Goal: Information Seeking & Learning: Learn about a topic

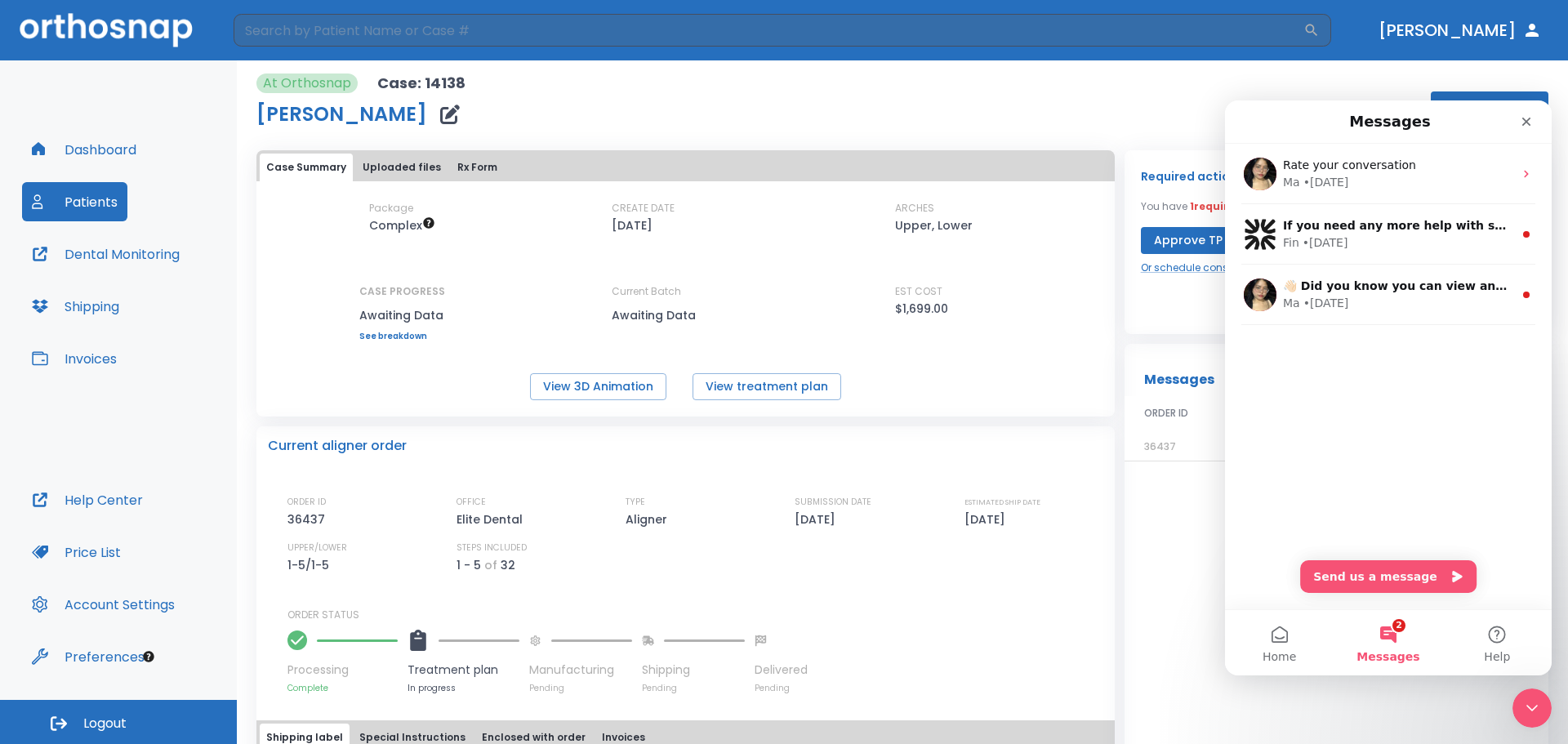
scroll to position [114, 0]
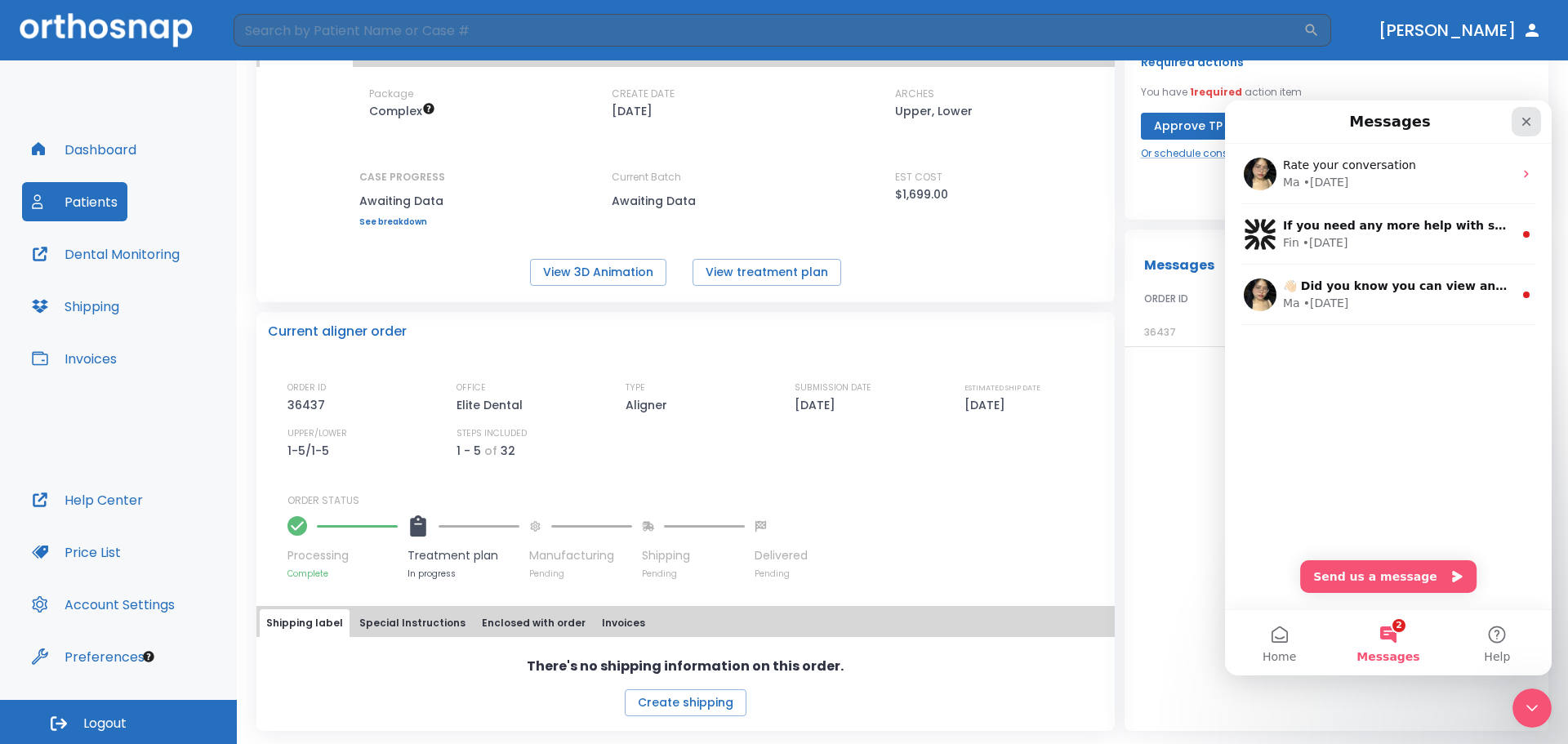
click at [1524, 120] on icon "Close" at bounding box center [1526, 121] width 9 height 9
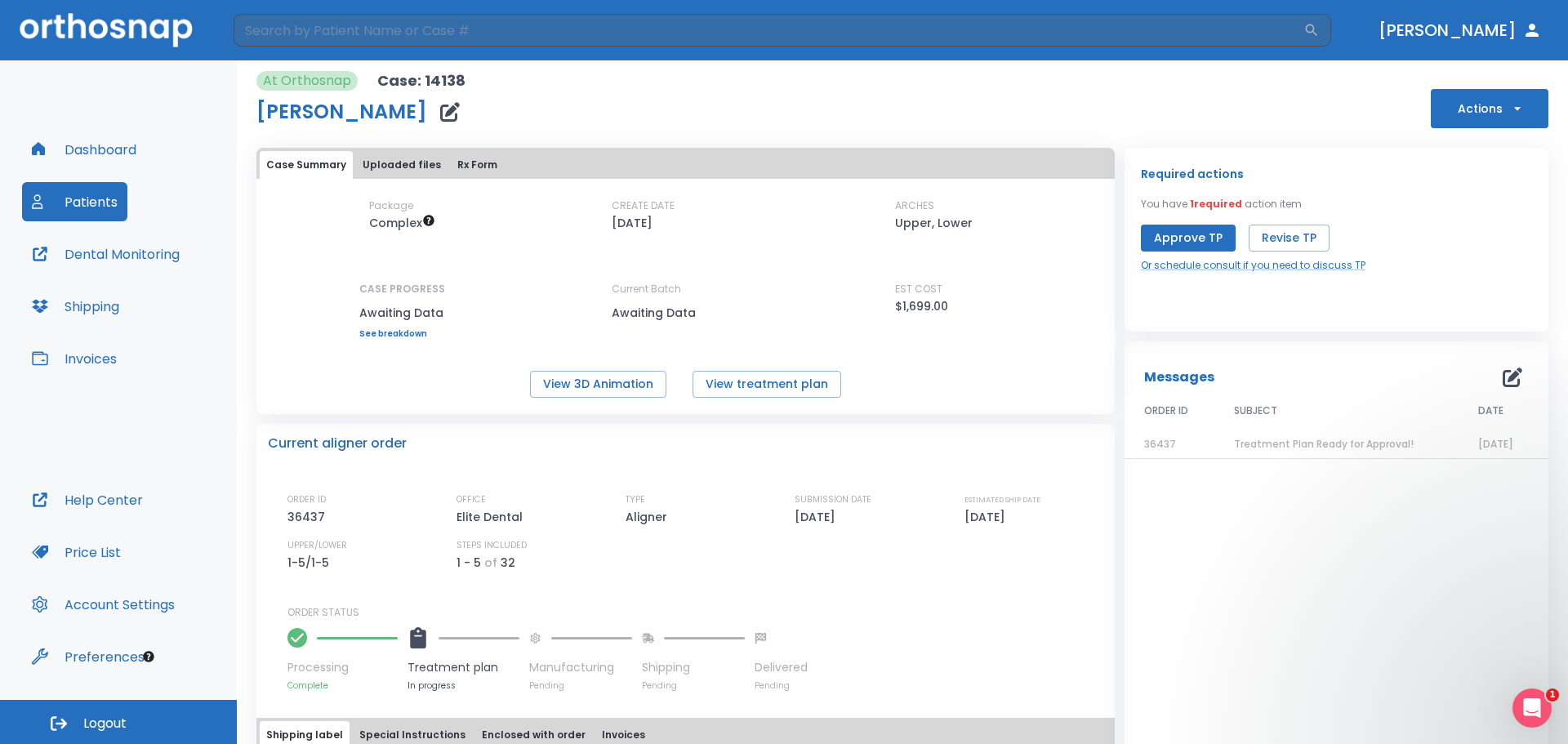
scroll to position [0, 0]
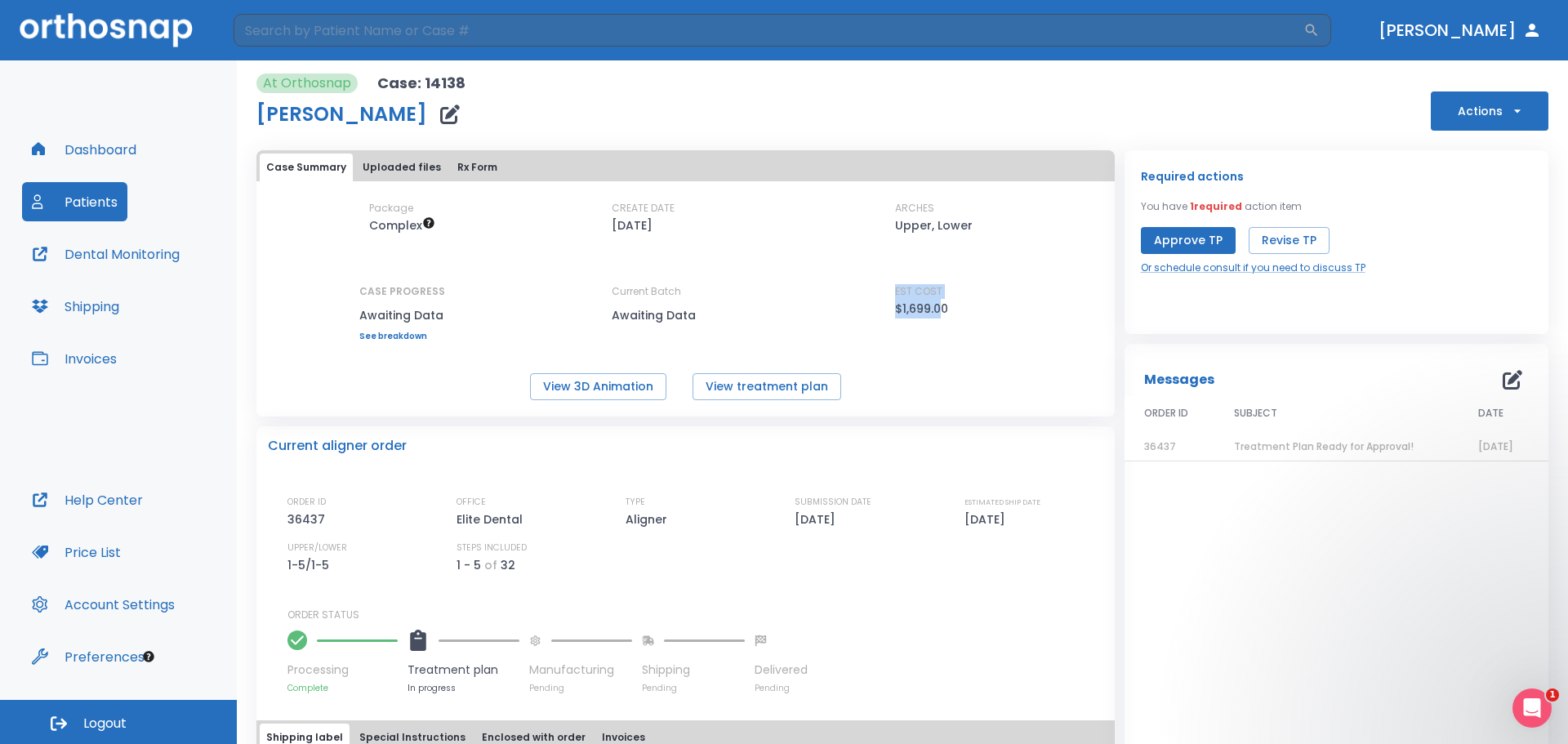
drag, startPoint x: 938, startPoint y: 314, endPoint x: 887, endPoint y: 292, distance: 55.5
click at [887, 292] on div "Package Complex CREATE DATE [DATE] ARCHES Upper, Lower CASE PROGRESS Awaiting D…" at bounding box center [686, 271] width 858 height 140
click at [895, 339] on div "EST COST $1,699.00" at bounding box center [968, 313] width 147 height 57
click at [567, 390] on button "View 3D Animation" at bounding box center [598, 386] width 137 height 27
click at [1345, 445] on span "Treatment Plan Ready for Approval!" at bounding box center [1323, 446] width 179 height 14
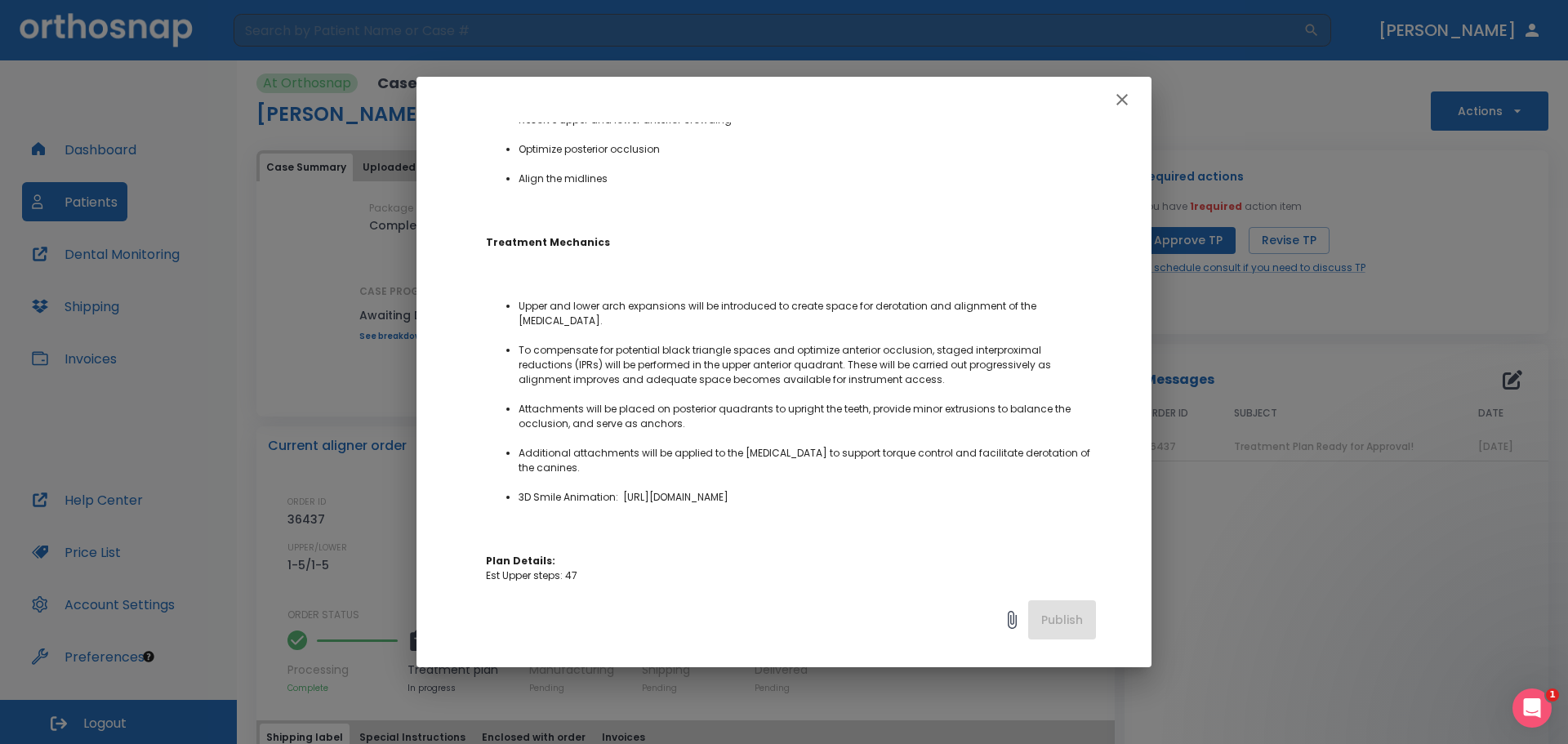
scroll to position [408, 0]
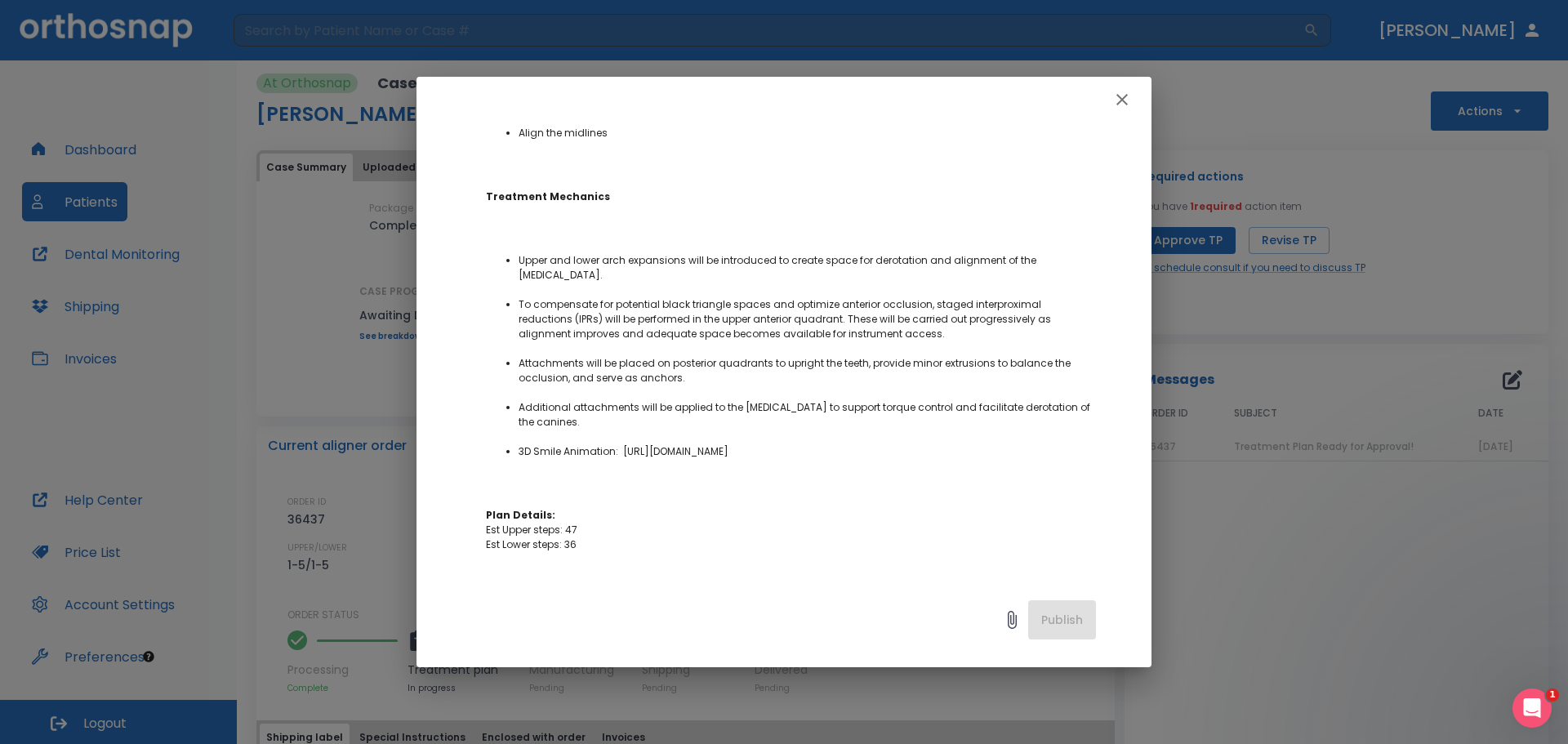
click at [846, 459] on li "3D Smile Animation: [URL][DOMAIN_NAME]" at bounding box center [807, 452] width 577 height 15
drag, startPoint x: 846, startPoint y: 469, endPoint x: 813, endPoint y: 488, distance: 38.1
click at [813, 488] on p "Dear [PERSON_NAME] , The treatment plan for [PERSON_NAME], Case(14138) is ready…" at bounding box center [791, 393] width 610 height 1010
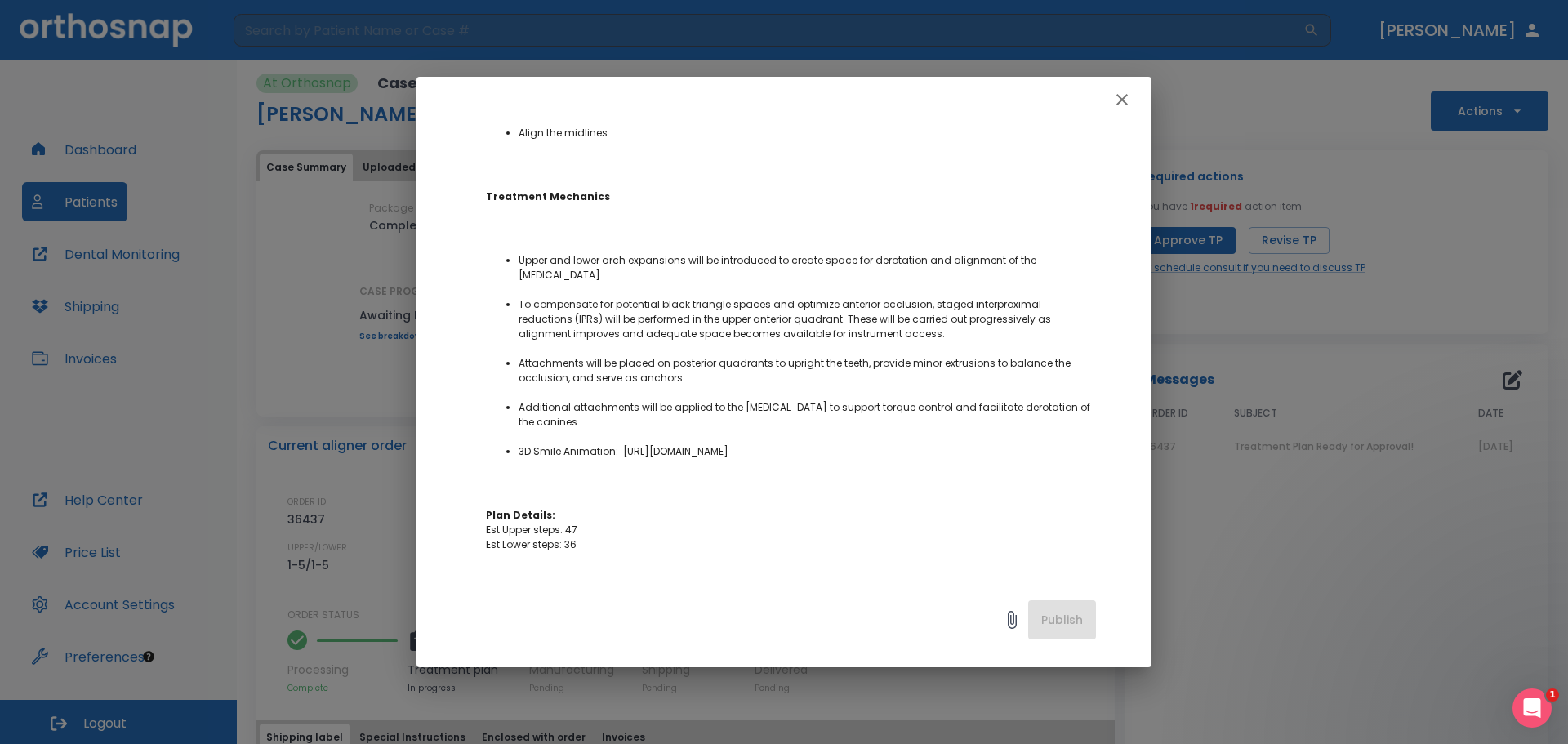
click at [813, 459] on li "3D Smile Animation: [URL][DOMAIN_NAME]" at bounding box center [807, 452] width 577 height 15
drag, startPoint x: 525, startPoint y: 468, endPoint x: 874, endPoint y: 493, distance: 349.9
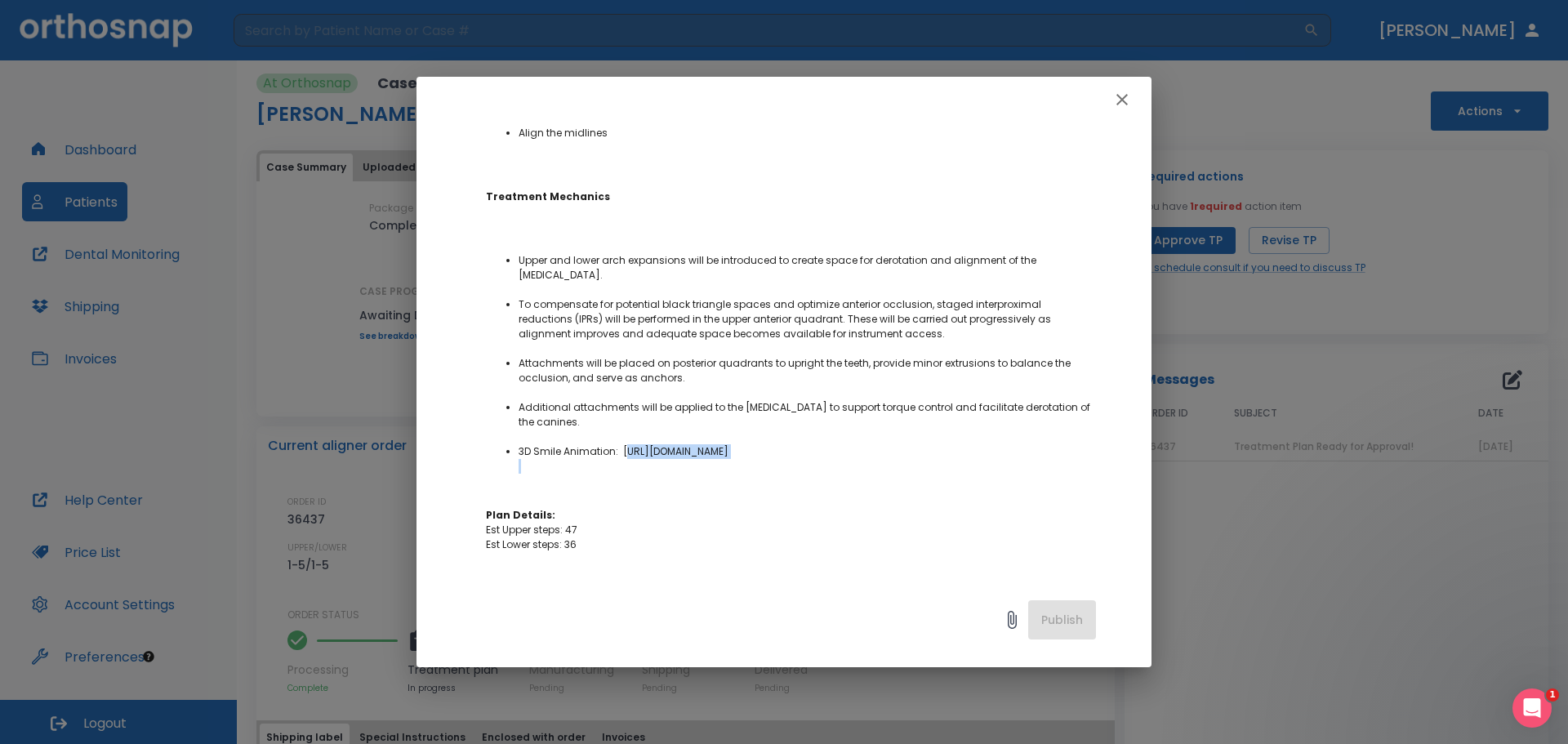
click at [874, 493] on p "Dear [PERSON_NAME] , The treatment plan for [PERSON_NAME], Case(14138) is ready…" at bounding box center [791, 393] width 610 height 1010
click at [882, 473] on ul "Upper and lower arch expansions will be introduced to create space for derotati…" at bounding box center [791, 356] width 610 height 235
drag, startPoint x: 867, startPoint y: 488, endPoint x: 839, endPoint y: 488, distance: 28.0
click at [856, 473] on ul "Upper and lower arch expansions will be introduced to create space for derotati…" at bounding box center [791, 356] width 610 height 235
click at [540, 459] on li "3D Smile Animation: [URL][DOMAIN_NAME]" at bounding box center [807, 452] width 577 height 15
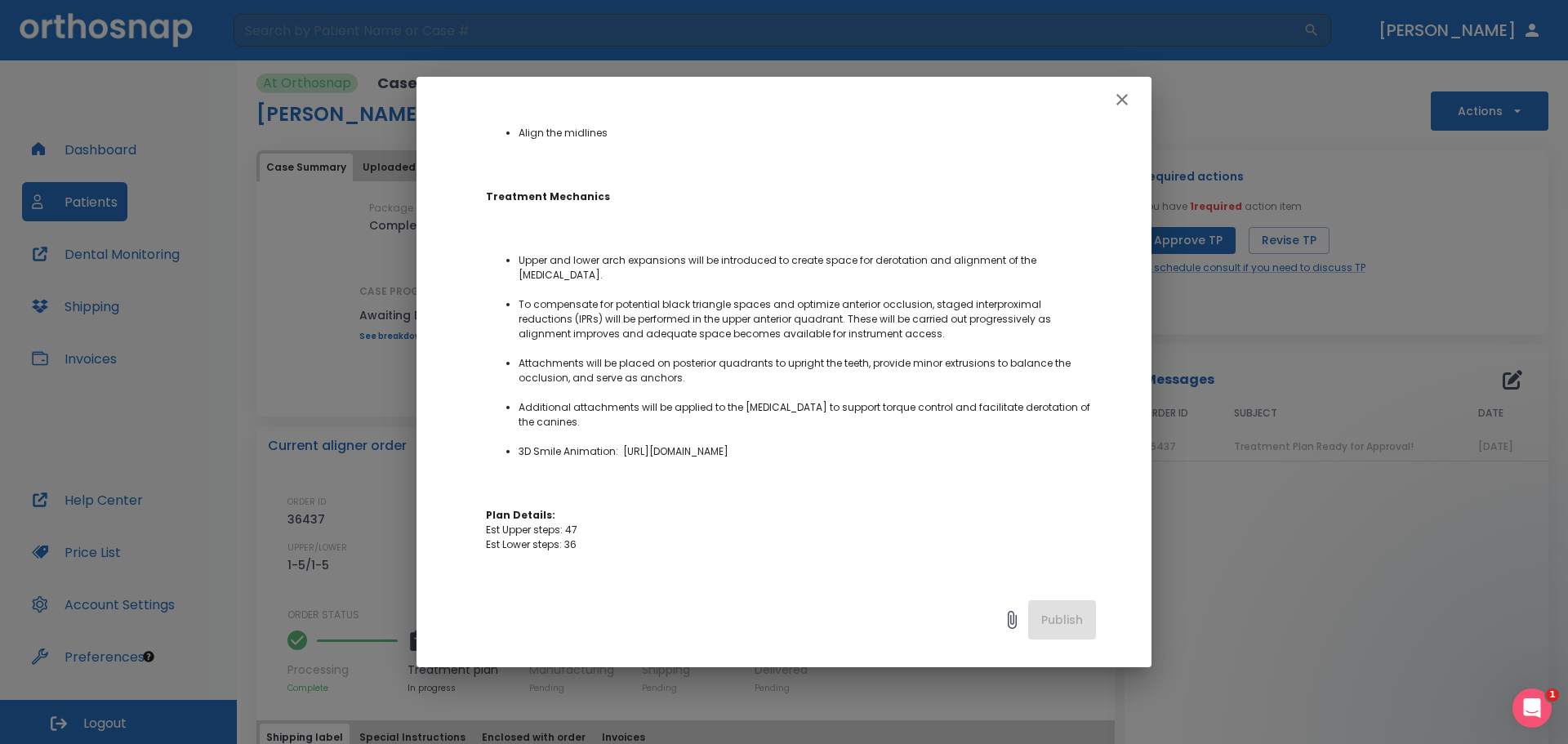
click at [536, 459] on li "3D Smile Animation: [URL][DOMAIN_NAME]" at bounding box center [807, 452] width 577 height 15
click at [528, 459] on li "3D Smile Animation: [URL][DOMAIN_NAME]" at bounding box center [807, 452] width 577 height 15
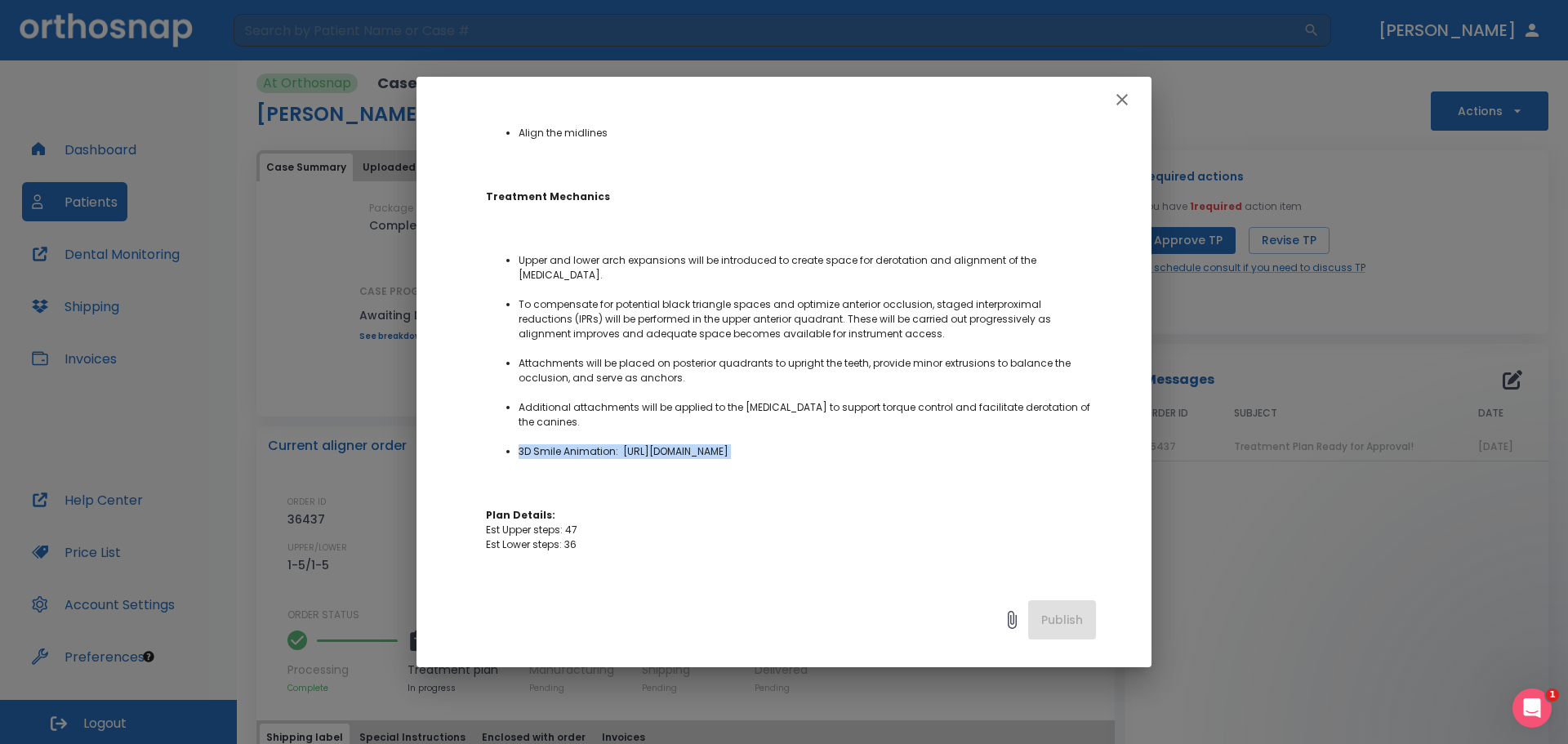
scroll to position [408, 58]
drag, startPoint x: 519, startPoint y: 470, endPoint x: 1229, endPoint y: 518, distance: 711.6
click at [1229, 518] on div "Treatment Plan Ready for Approval! Author [PERSON_NAME] Date [DATE] Order ID 36…" at bounding box center [784, 372] width 1568 height 744
copy span "[URL][DOMAIN_NAME] Plan Details:"
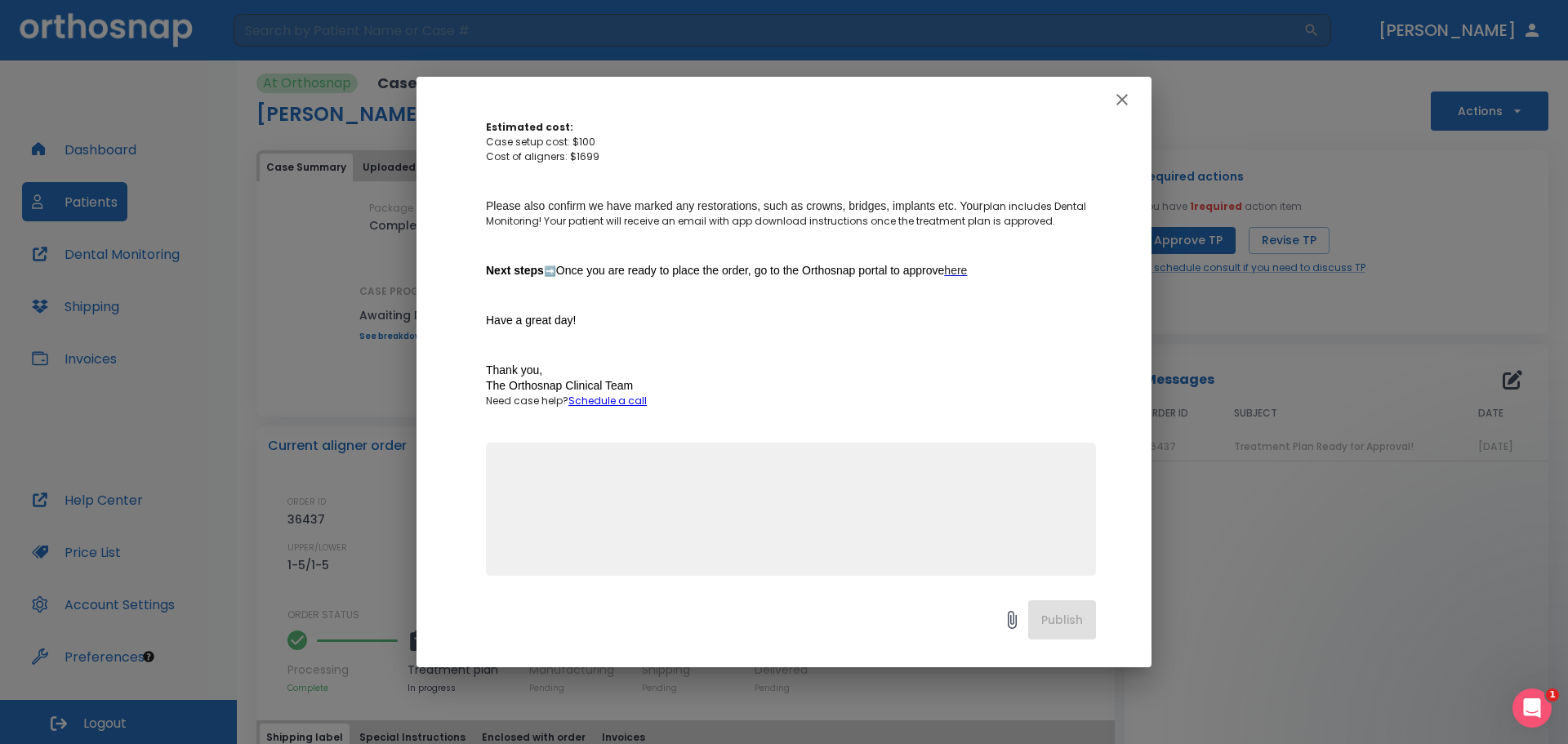
scroll to position [927, 58]
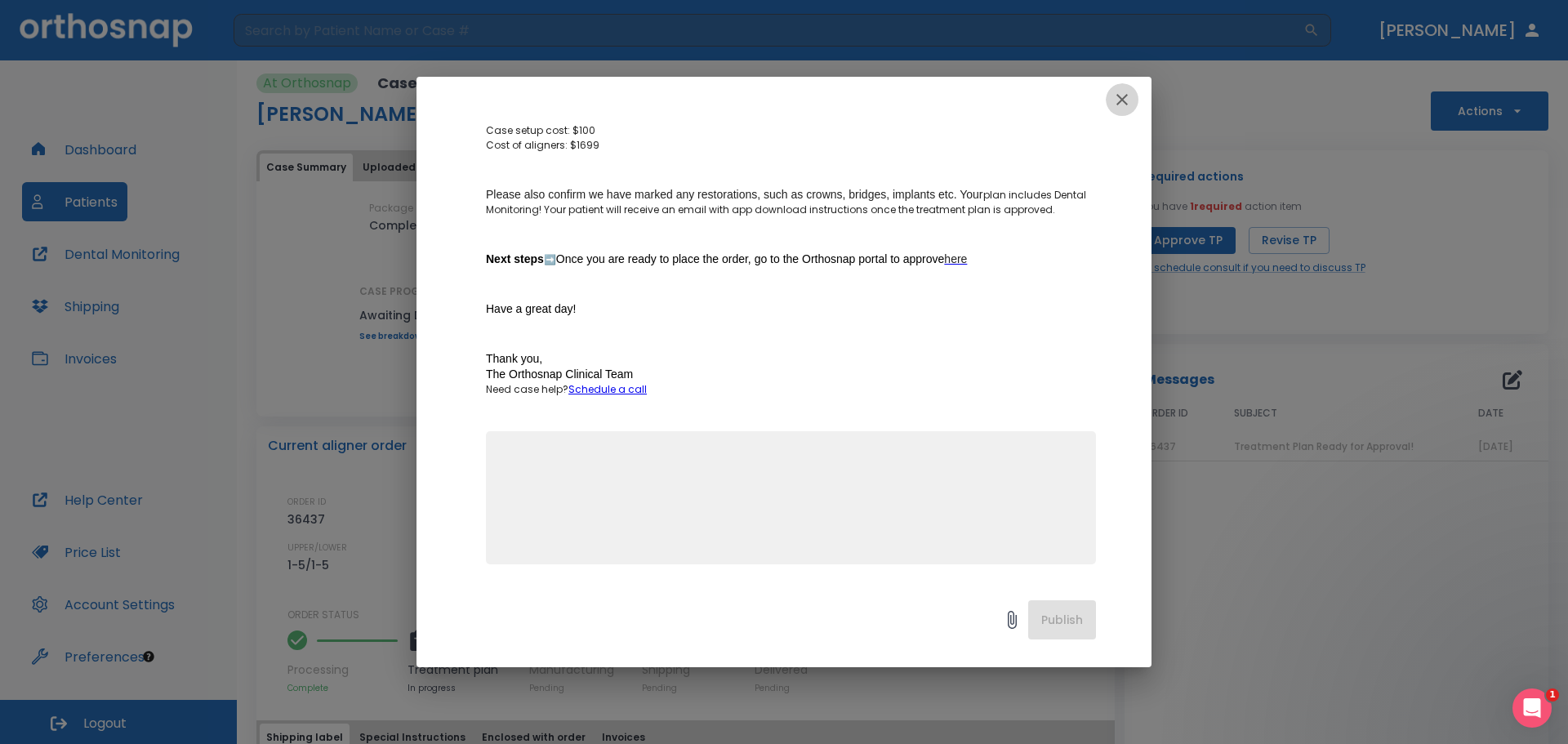
click at [1122, 88] on button "button" at bounding box center [1121, 99] width 33 height 33
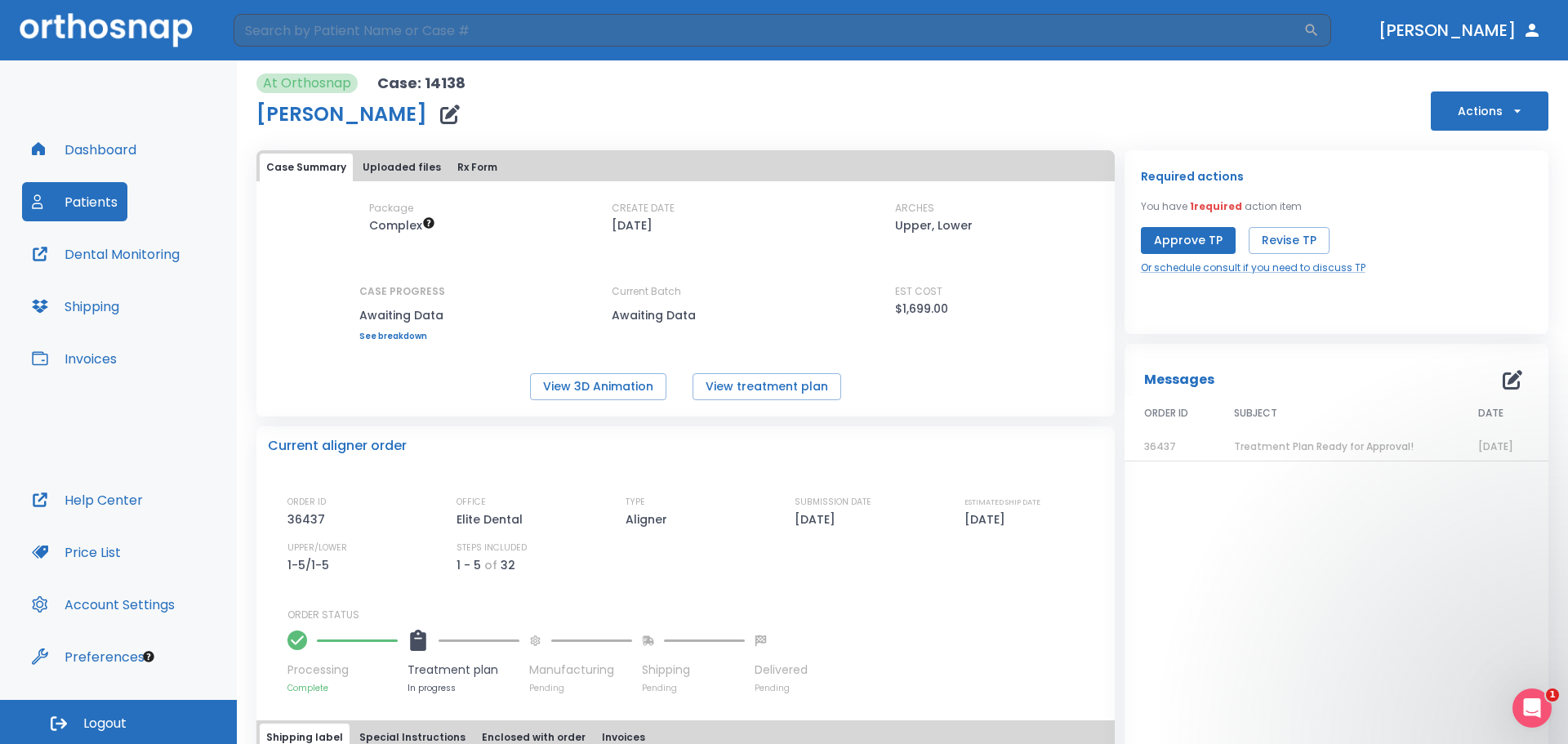
click at [955, 314] on div "EST COST $1,699.00" at bounding box center [968, 301] width 147 height 34
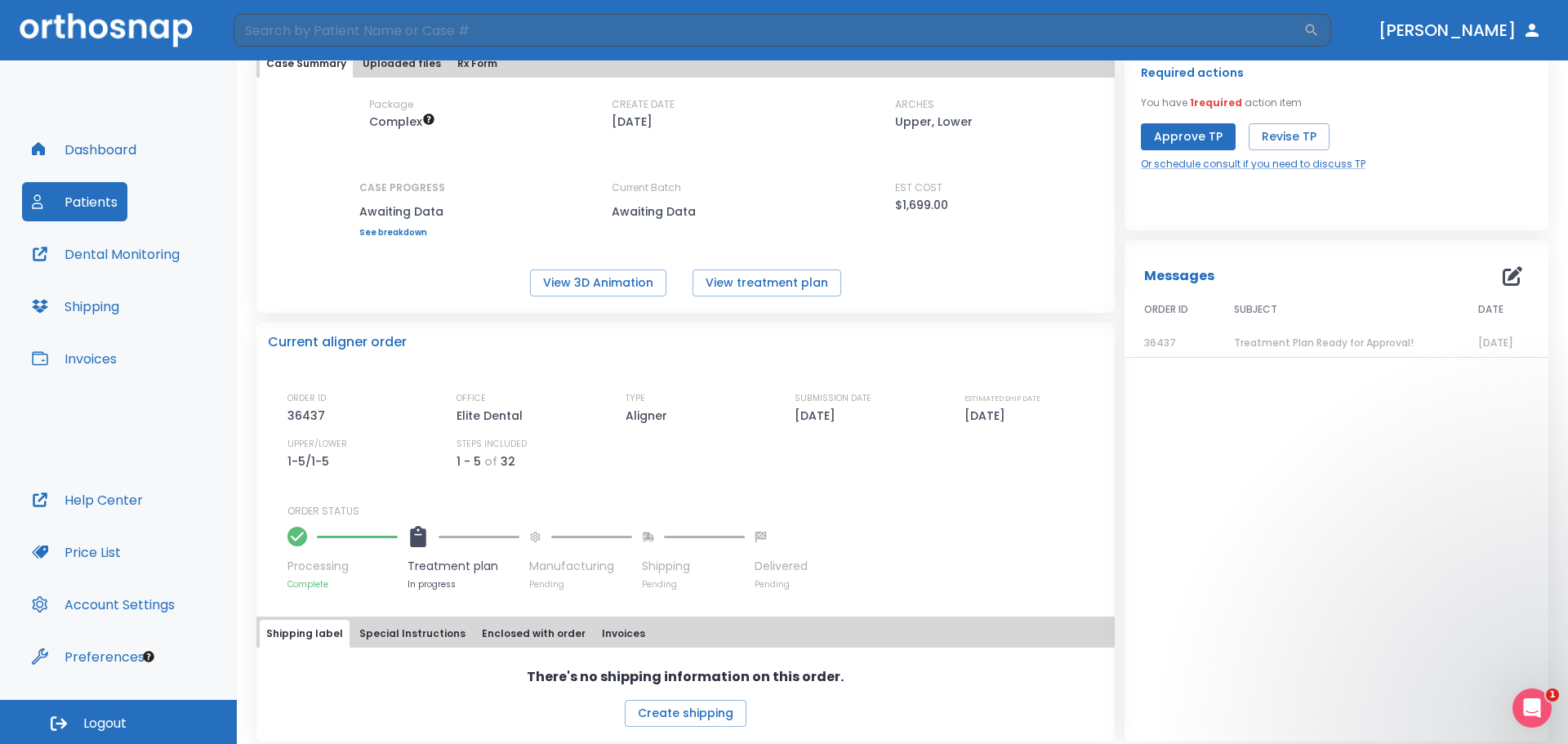
scroll to position [114, 0]
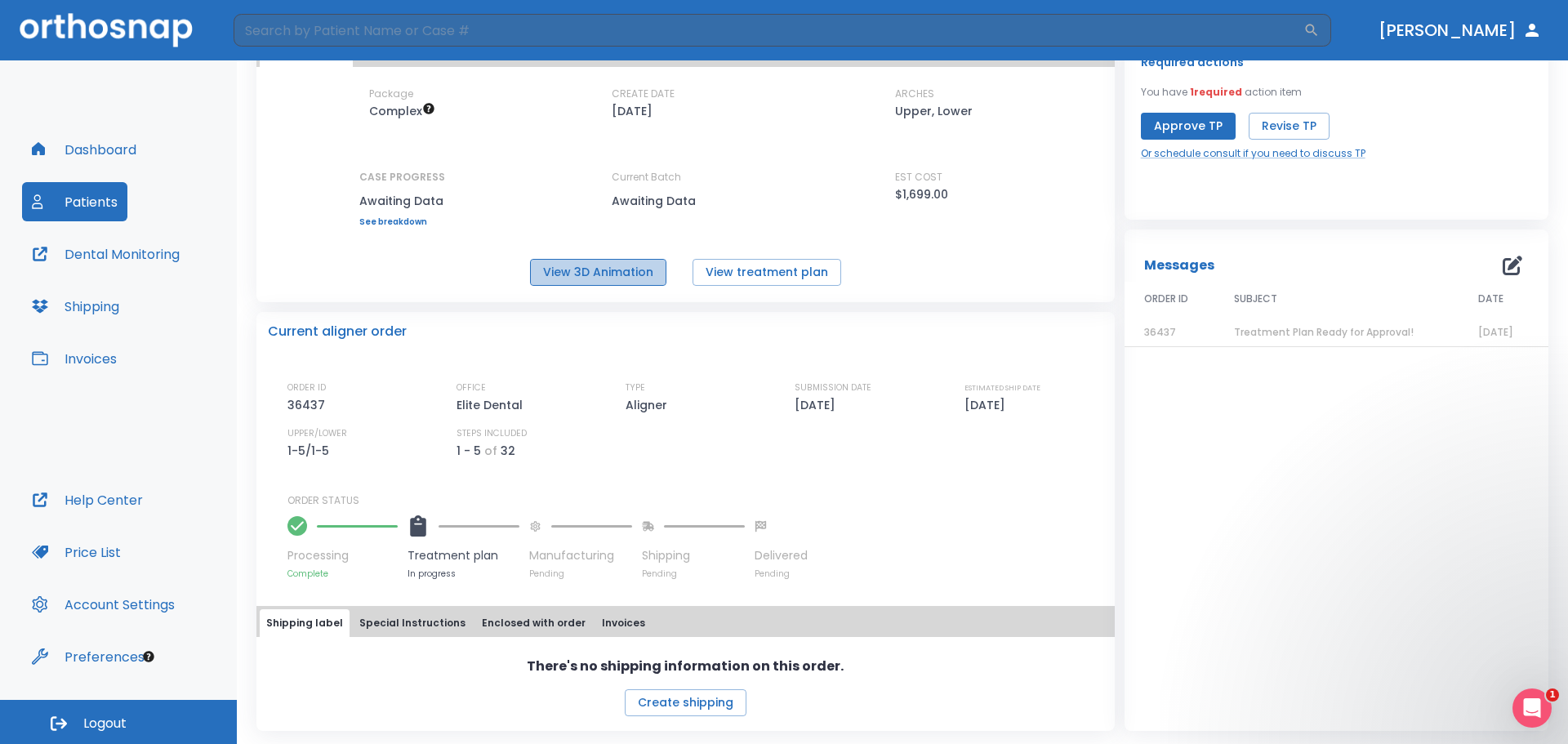
click at [655, 277] on button "View 3D Animation" at bounding box center [598, 272] width 137 height 27
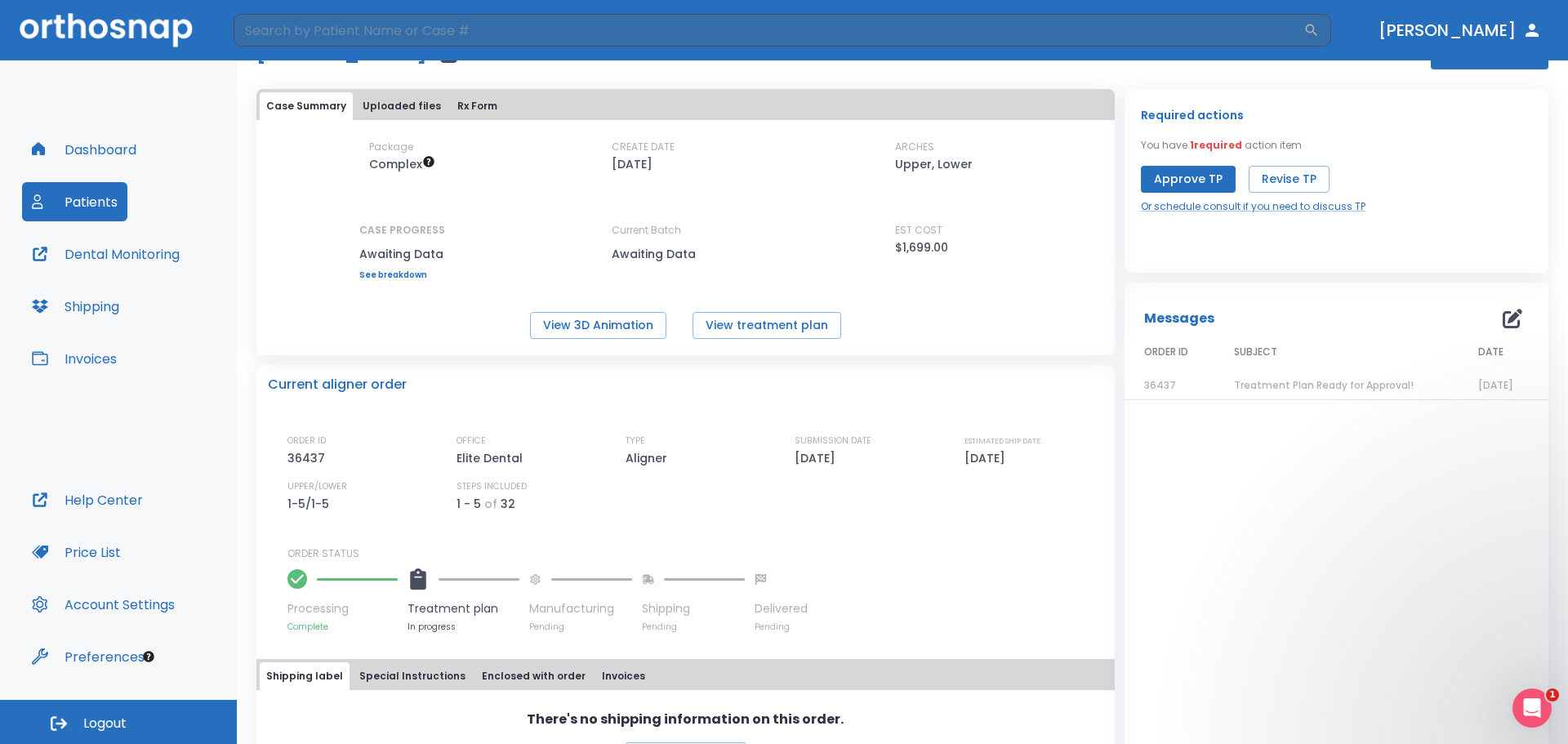
scroll to position [33, 0]
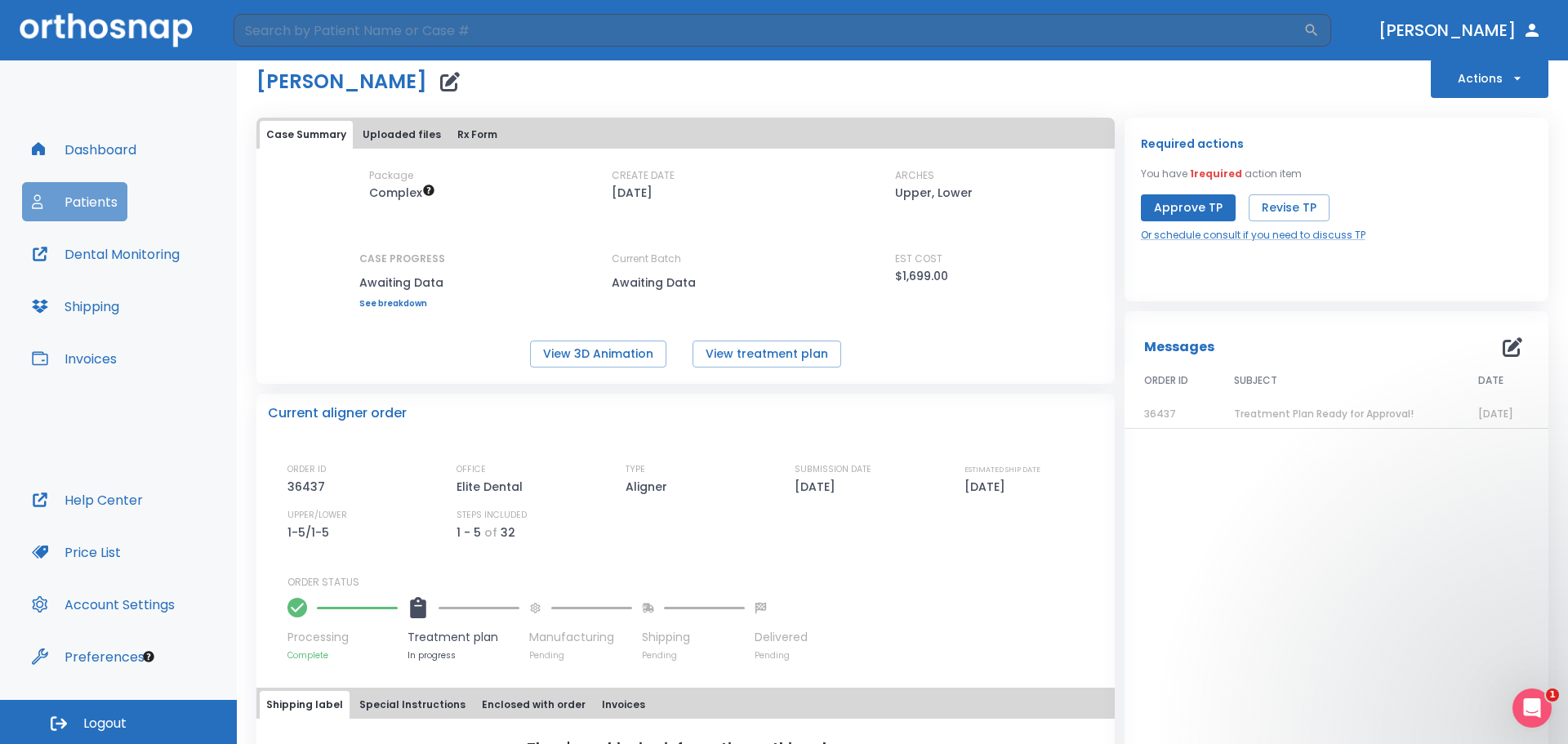
click at [78, 203] on button "Patients" at bounding box center [75, 201] width 106 height 39
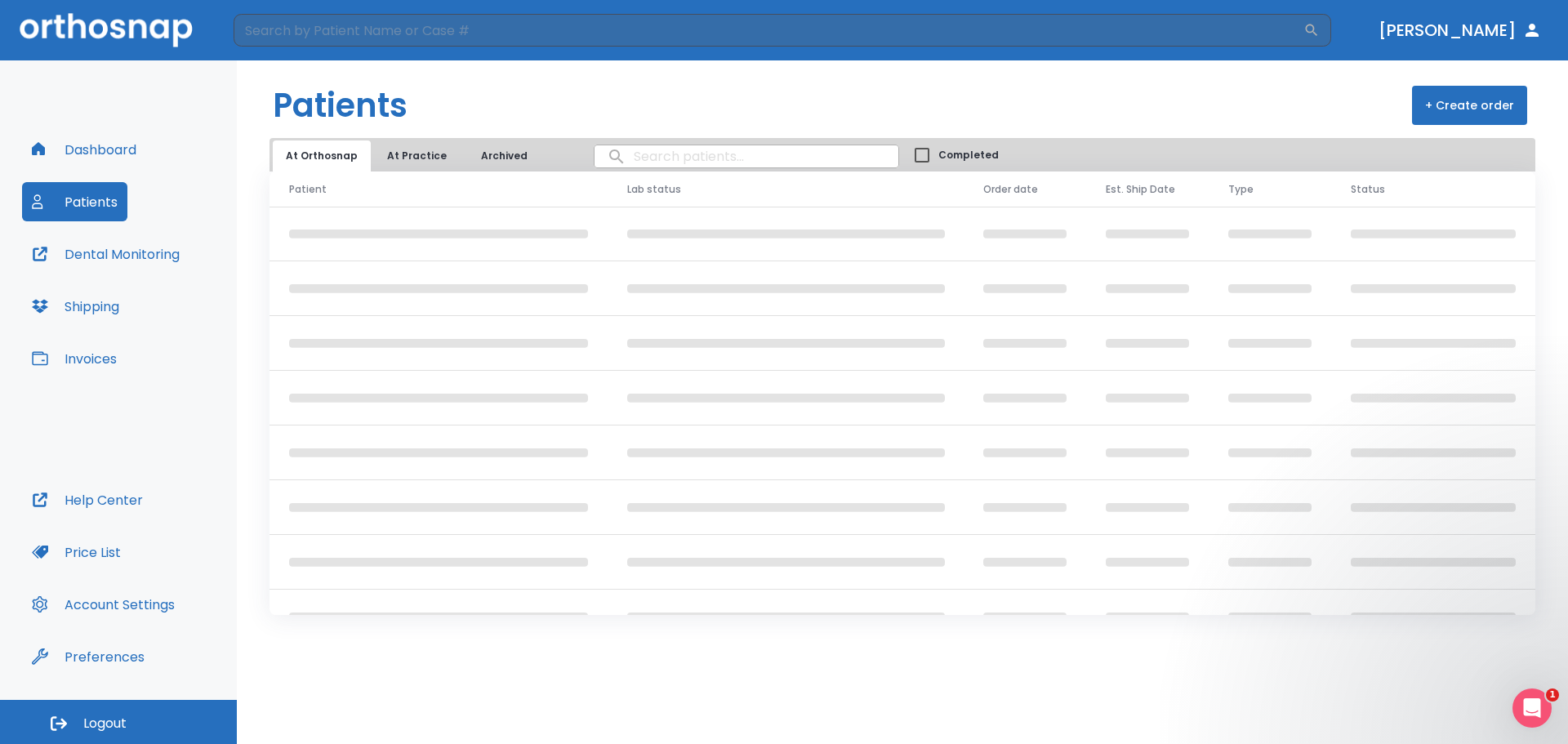
click at [78, 150] on button "Dashboard" at bounding box center [84, 149] width 124 height 39
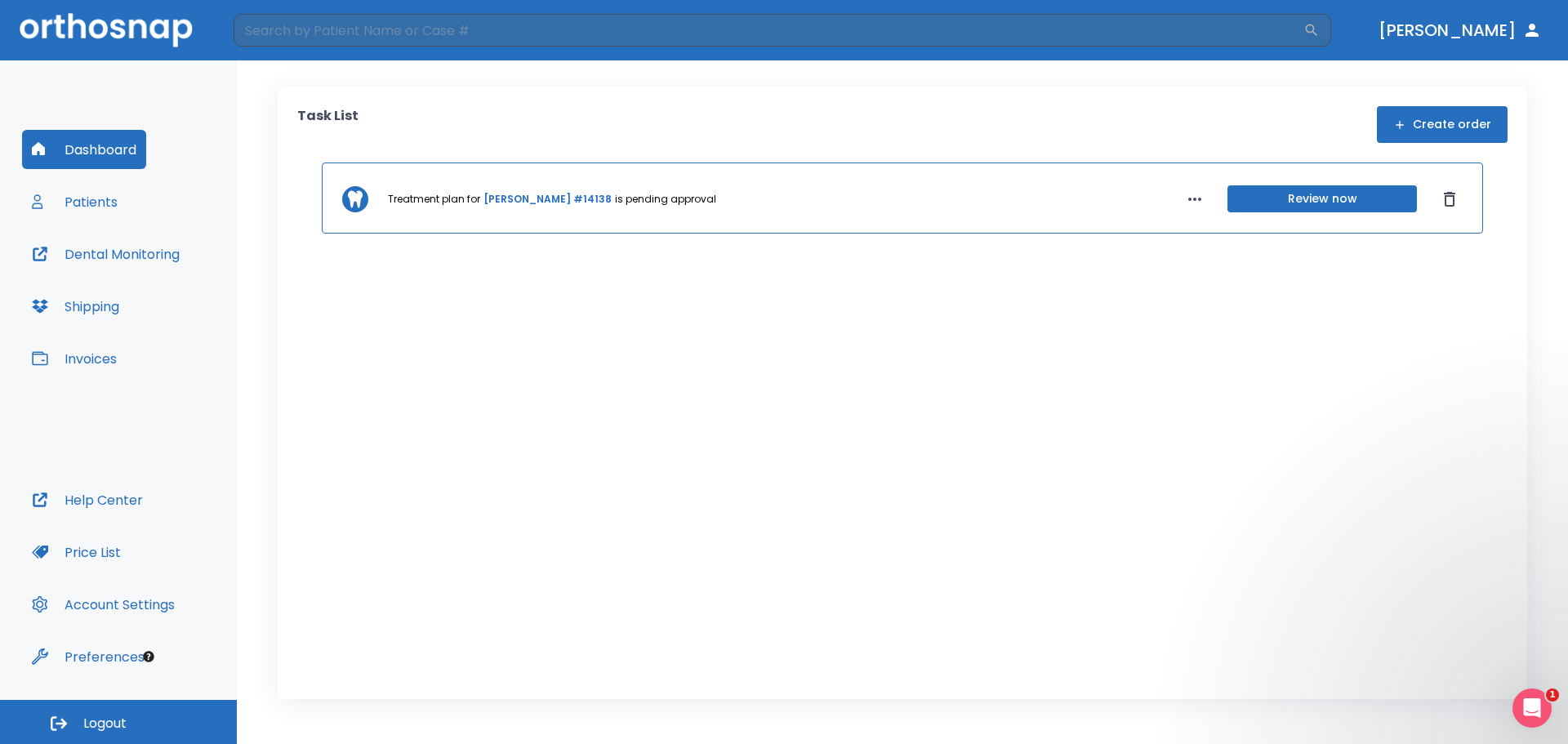
click at [559, 198] on link "[PERSON_NAME] #14138" at bounding box center [547, 199] width 128 height 15
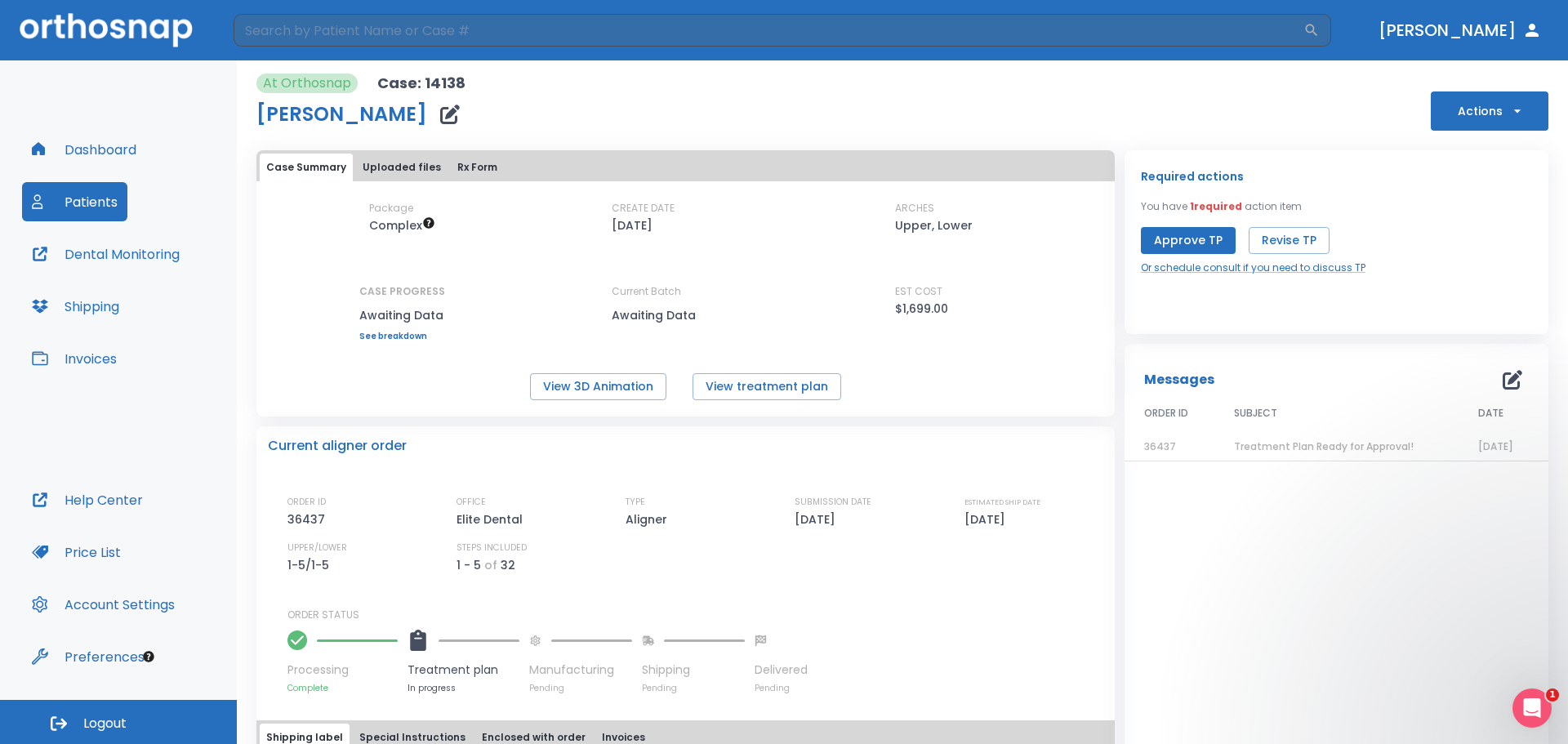
scroll to position [81, 0]
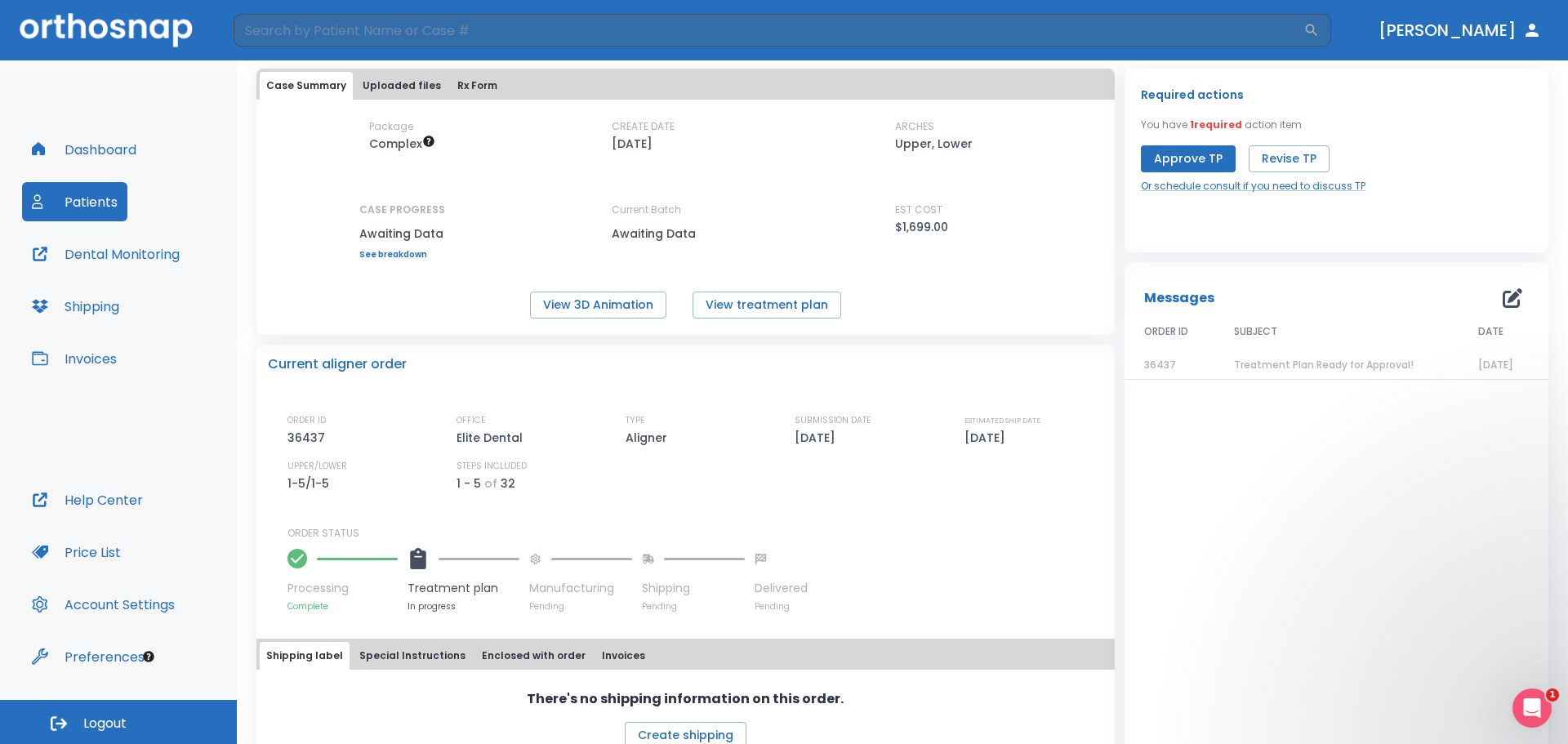
click at [1240, 369] on span "Treatment Plan Ready for Approval!" at bounding box center [1323, 364] width 179 height 14
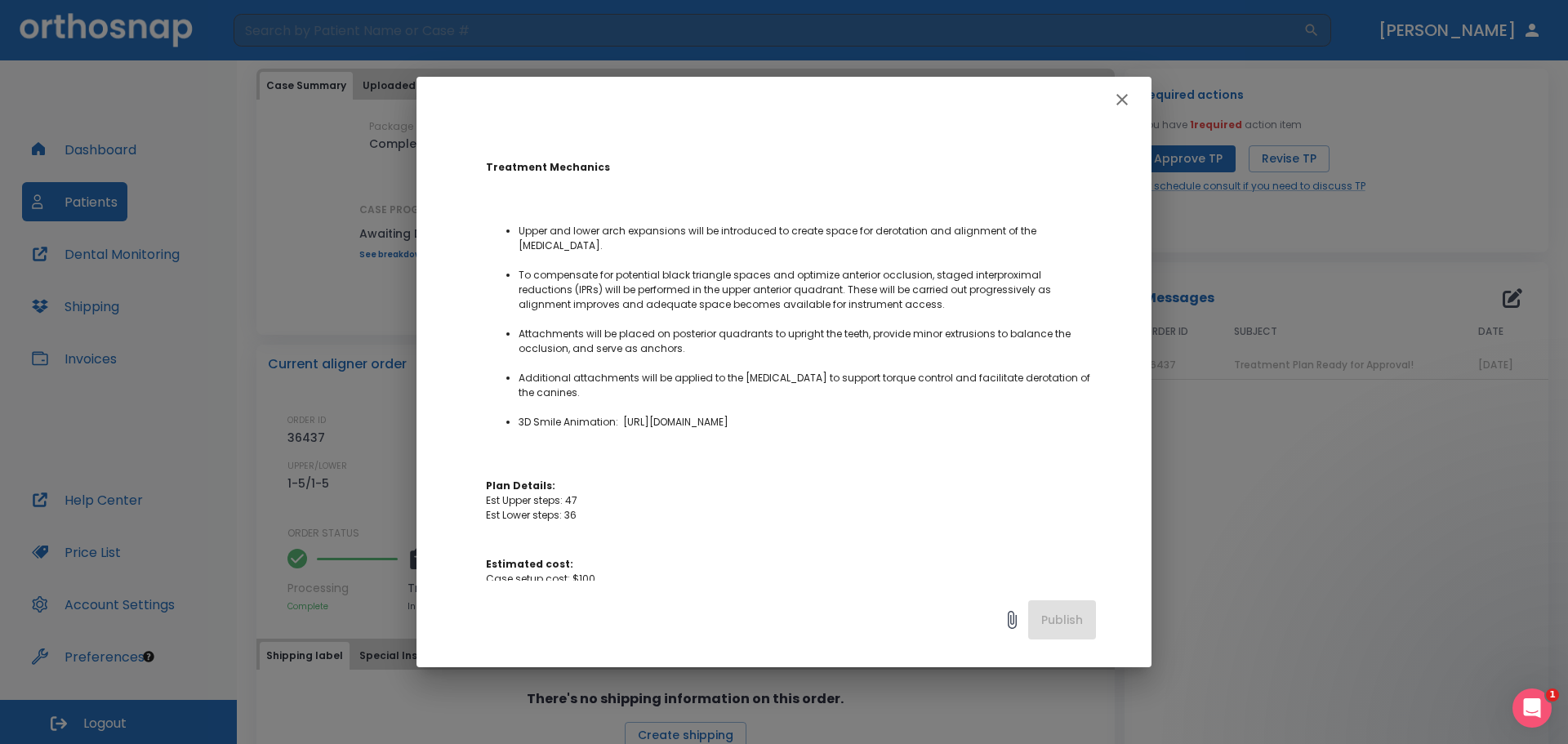
scroll to position [0, 0]
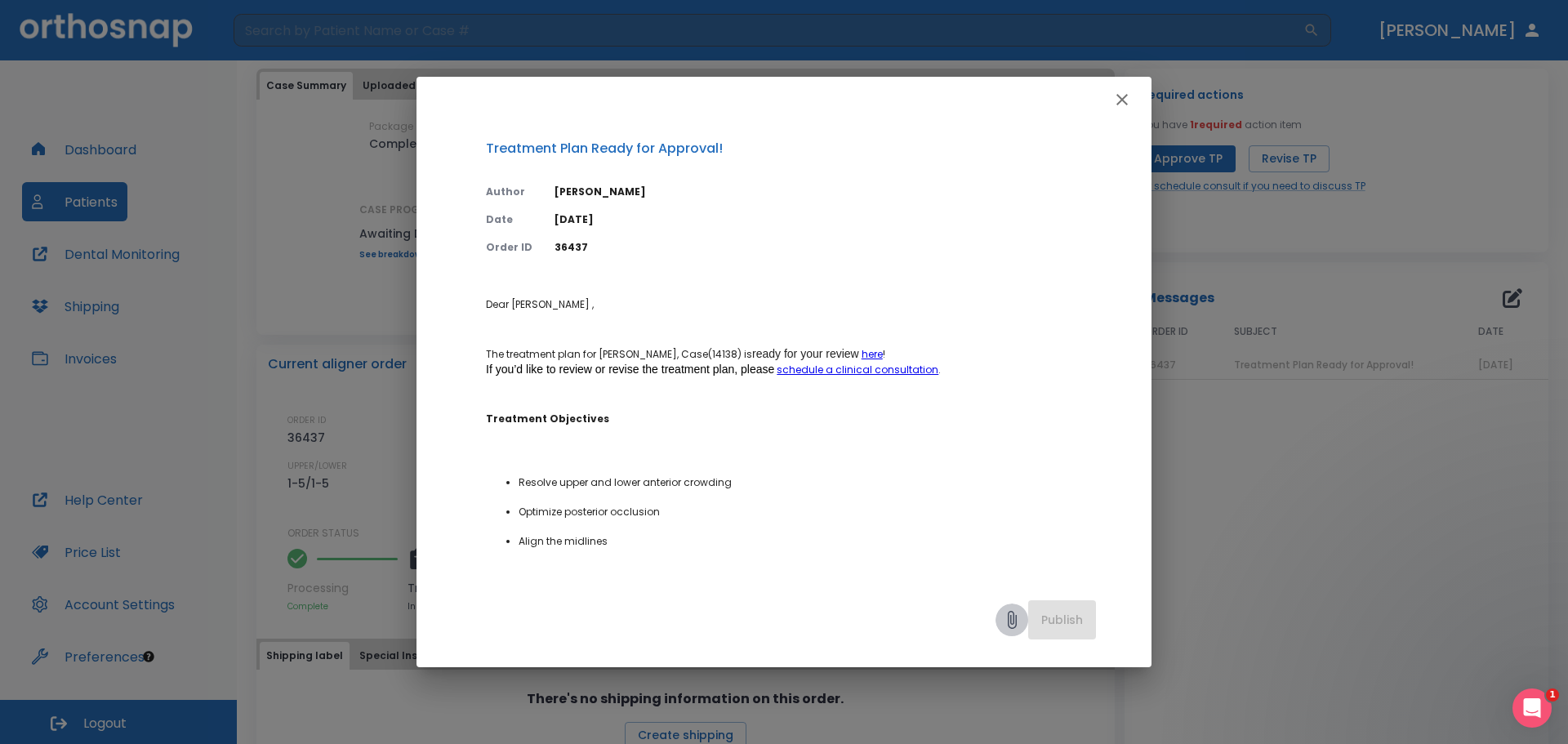
click at [1013, 615] on icon at bounding box center [1012, 619] width 9 height 18
drag, startPoint x: 638, startPoint y: 188, endPoint x: 556, endPoint y: 189, distance: 82.0
click at [556, 189] on p "[PERSON_NAME]" at bounding box center [825, 192] width 541 height 15
copy p "[PERSON_NAME]"
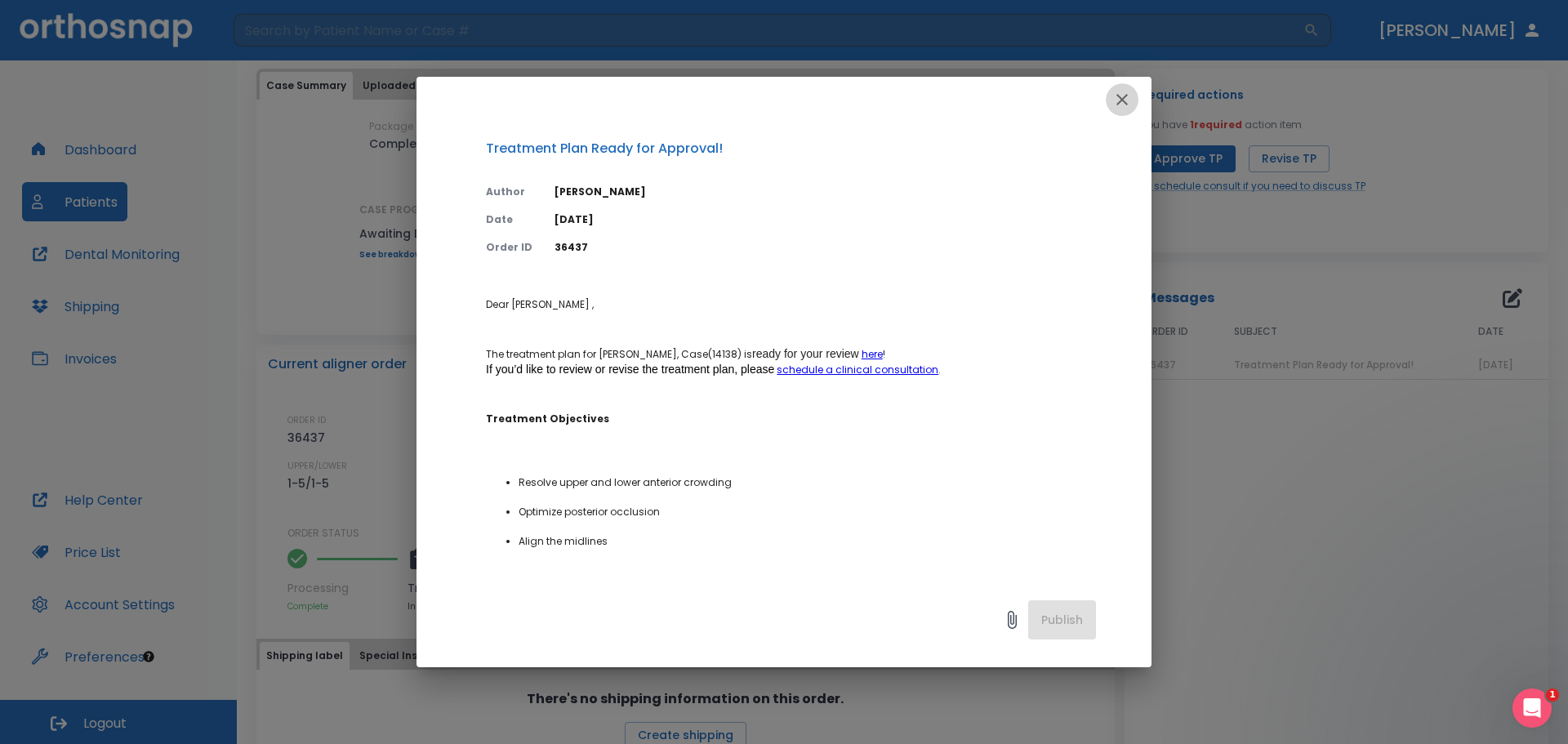
click at [1132, 95] on button "button" at bounding box center [1121, 99] width 33 height 33
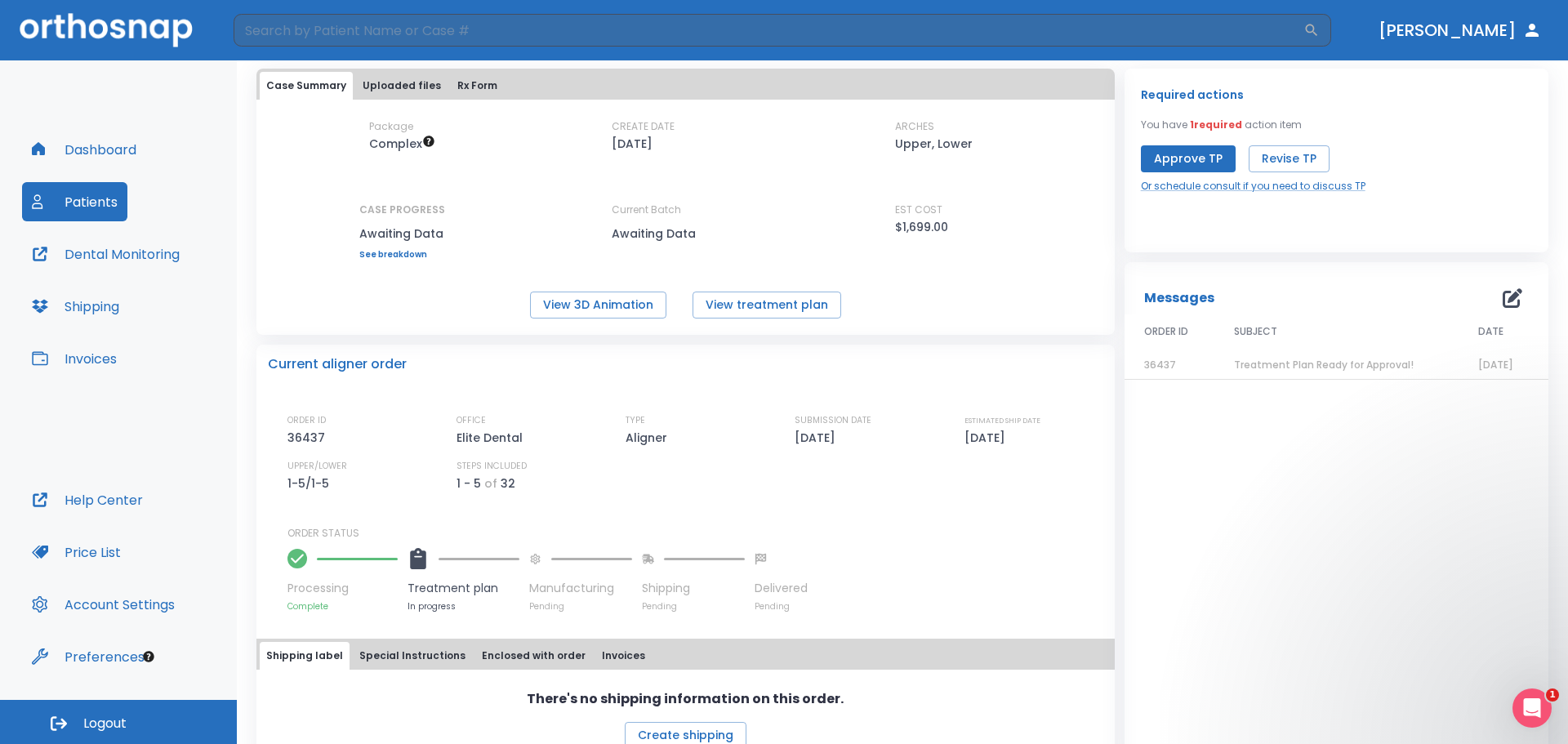
click at [1047, 261] on div "Package Complex CREATE DATE [DATE] ARCHES Upper, Lower CASE PROGRESS Awaiting D…" at bounding box center [686, 219] width 858 height 199
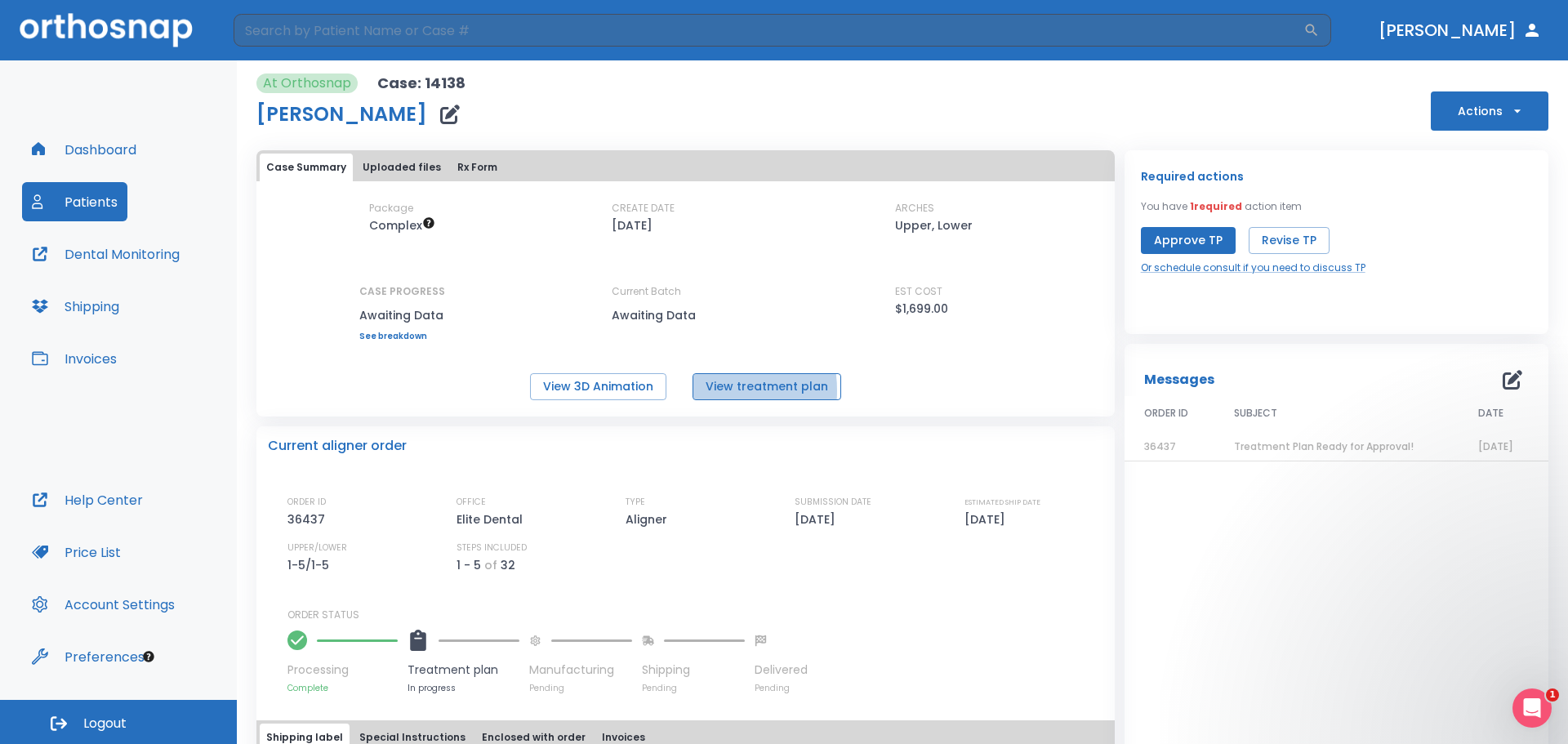
click at [703, 390] on button "View treatment plan" at bounding box center [766, 386] width 148 height 27
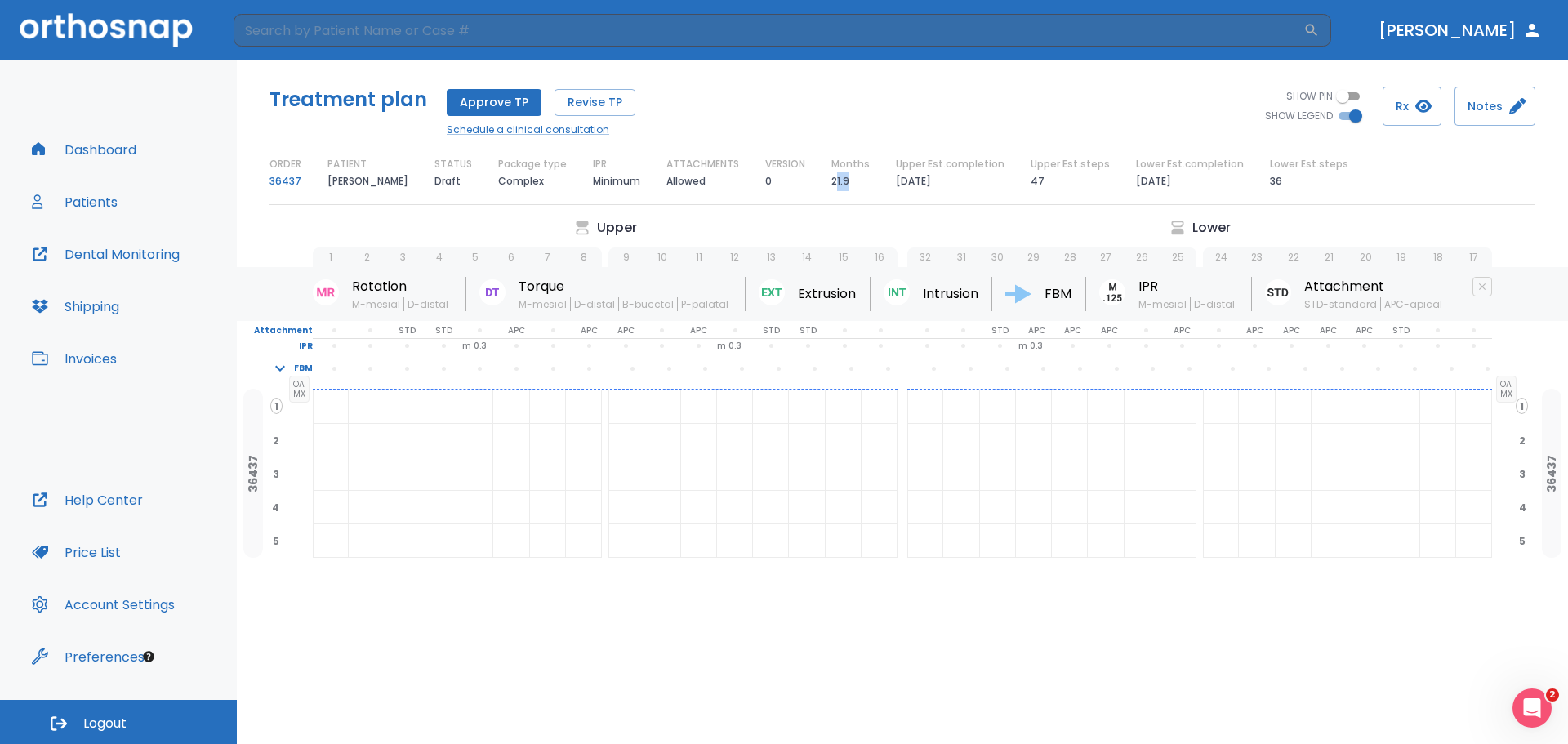
drag, startPoint x: 866, startPoint y: 185, endPoint x: 841, endPoint y: 177, distance: 26.2
click at [841, 177] on div "Months 21.9" at bounding box center [851, 173] width 39 height 34
click at [900, 182] on p "07/12/27" at bounding box center [913, 181] width 35 height 19
click at [108, 139] on button "Dashboard" at bounding box center [84, 149] width 124 height 39
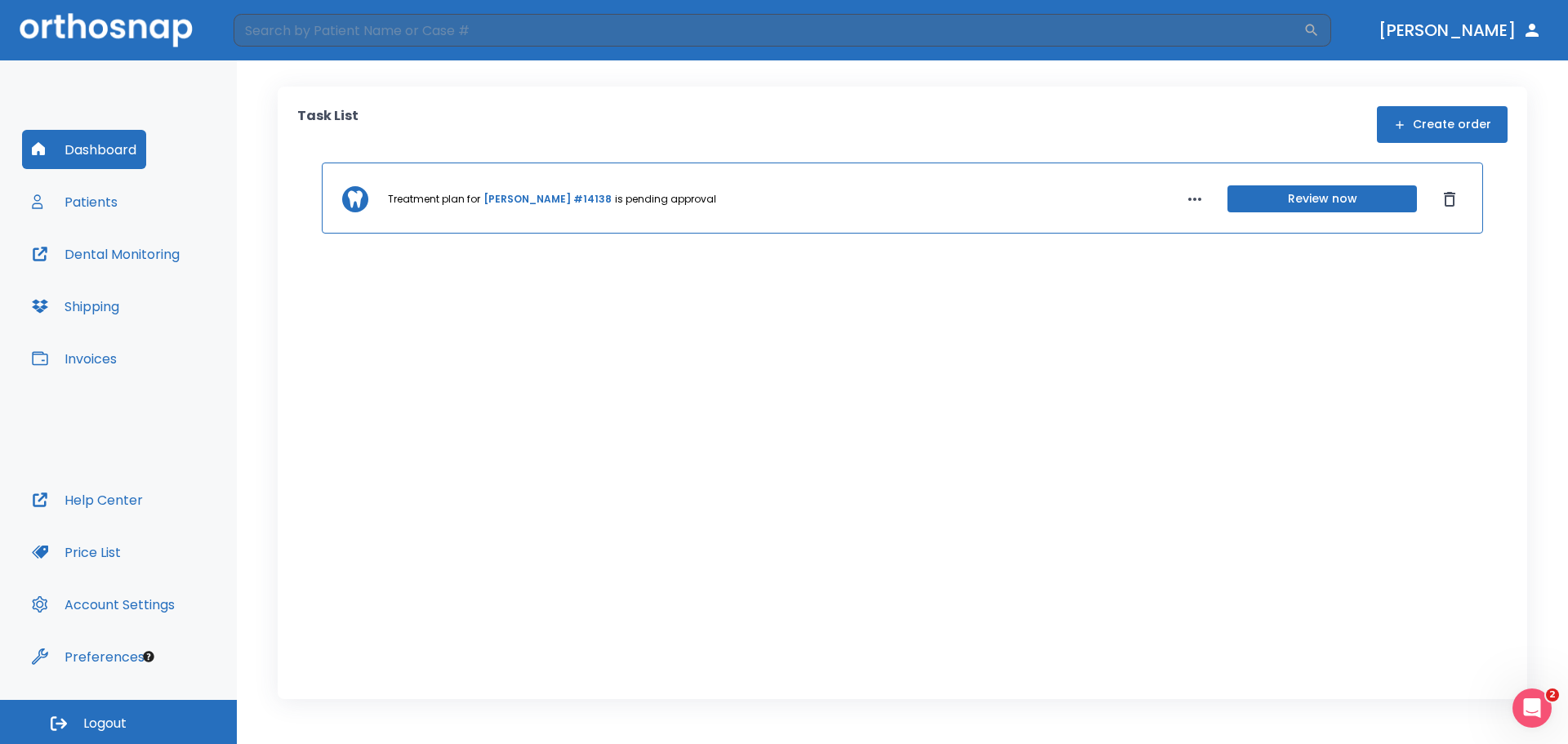
click at [520, 189] on div "Treatment plan for Abraham Morales #14138 is pending approval Review now" at bounding box center [903, 198] width 1162 height 71
click at [526, 189] on div "Treatment plan for Abraham Morales #14138 is pending approval Review now" at bounding box center [903, 198] width 1162 height 71
click at [543, 200] on link "[PERSON_NAME] #14138" at bounding box center [547, 199] width 128 height 15
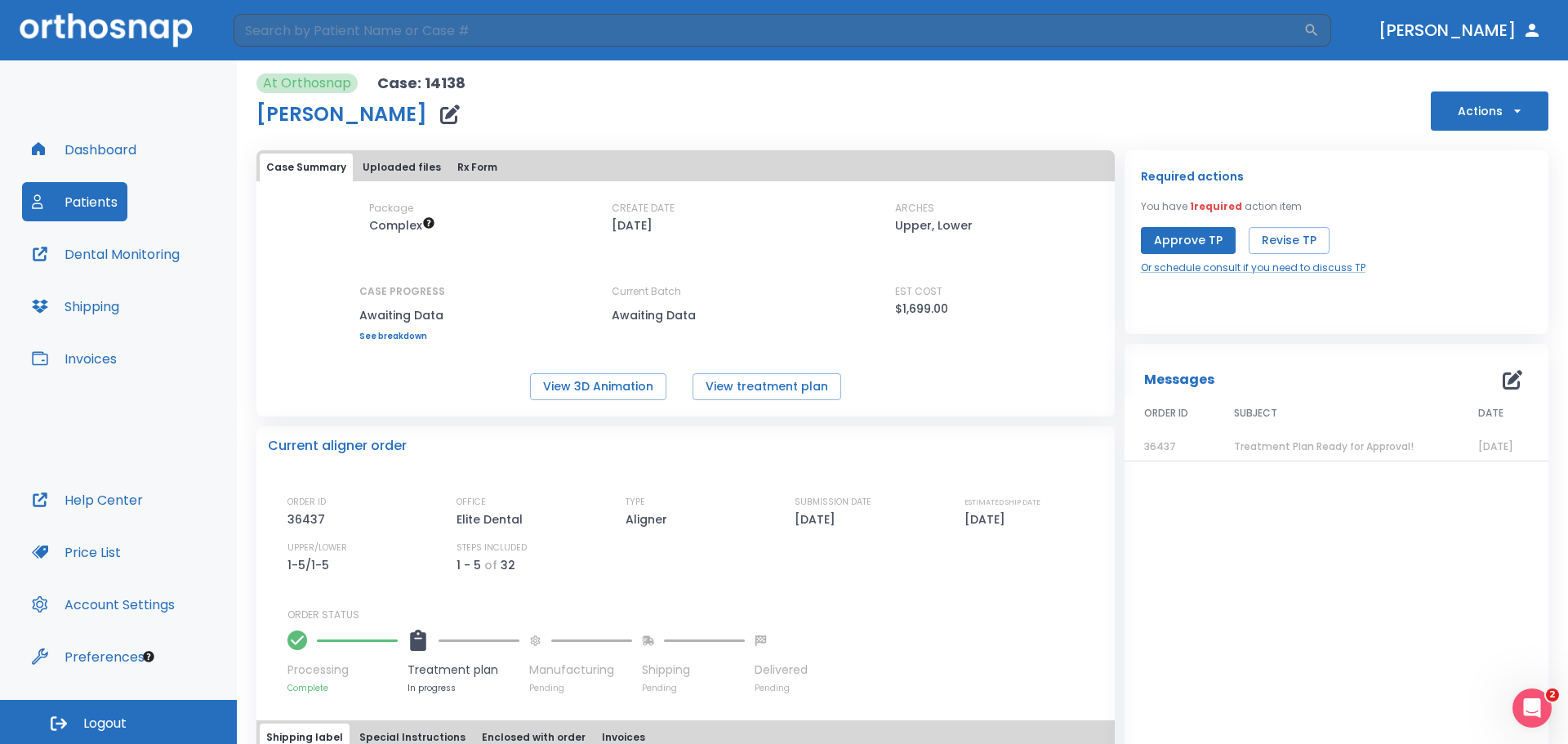
click at [383, 332] on link "See breakdown" at bounding box center [402, 337] width 85 height 10
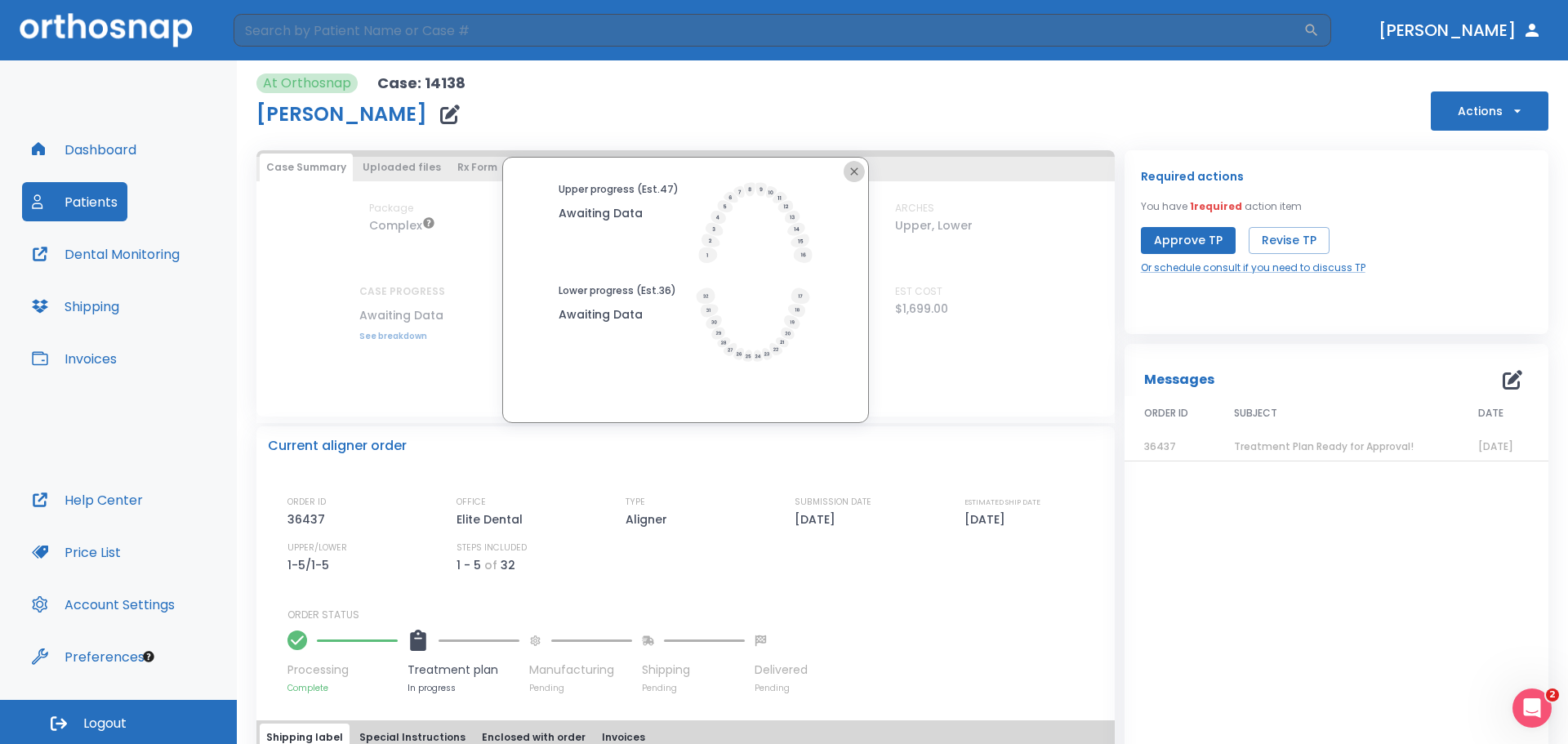
click at [847, 165] on icon "button" at bounding box center [854, 172] width 13 height 13
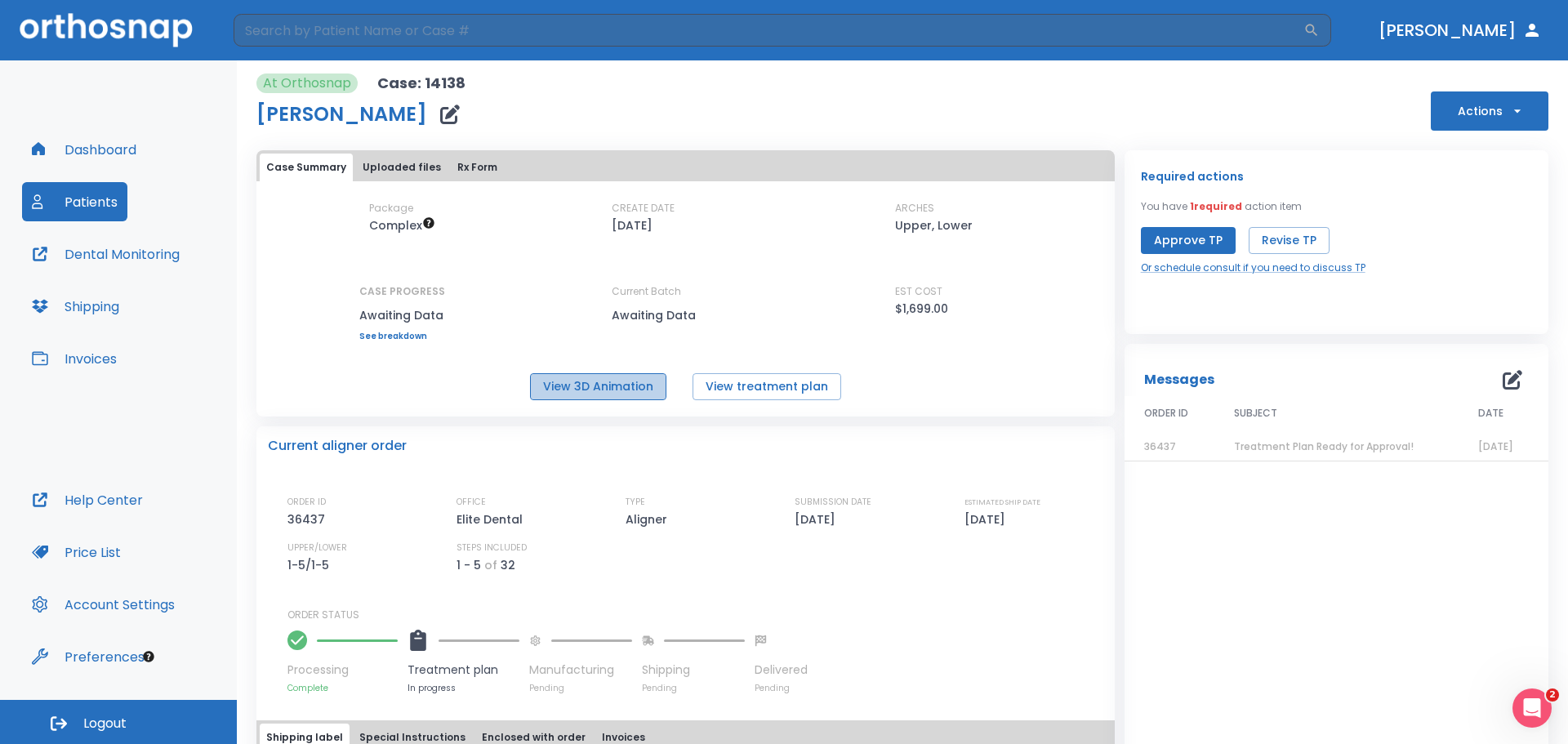
click at [612, 375] on button "View 3D Animation" at bounding box center [598, 386] width 137 height 27
